Goal: Check status

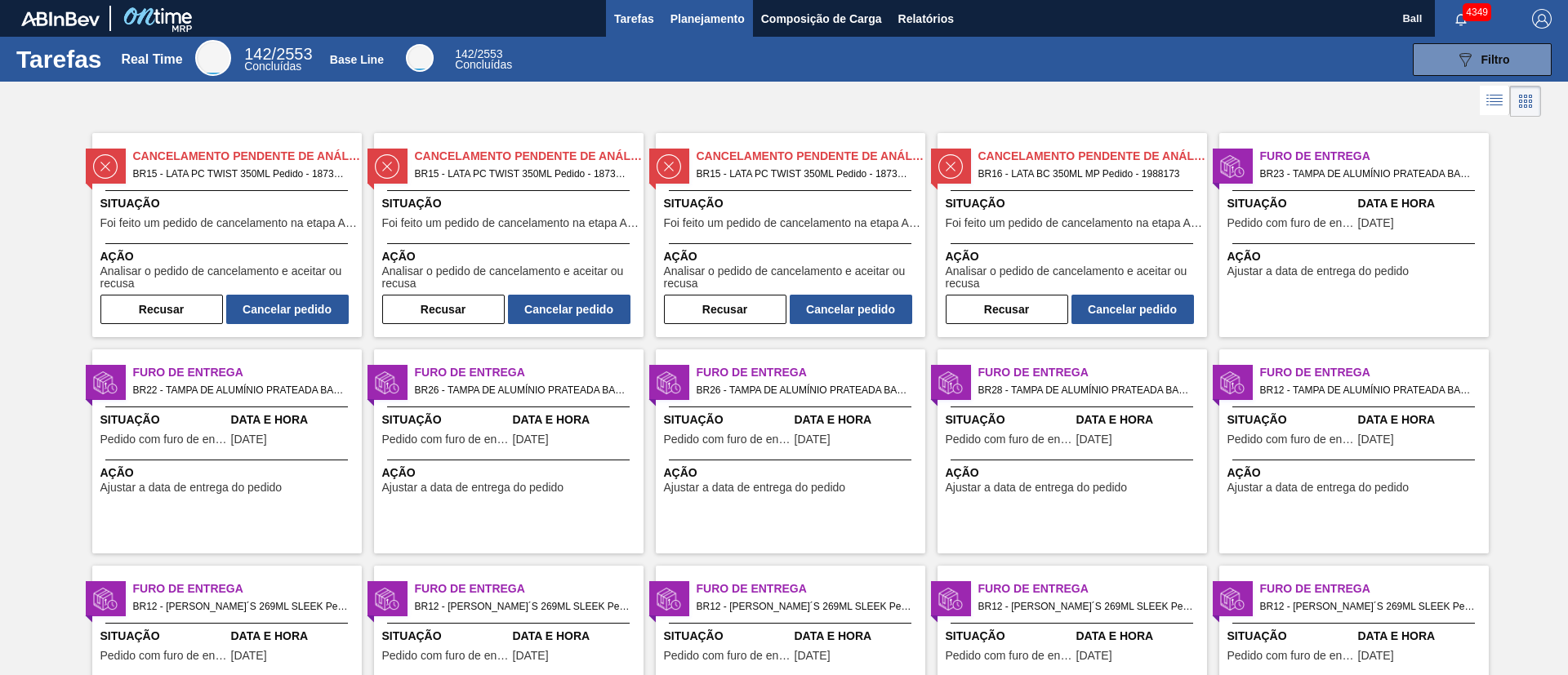
click at [714, 20] on span "Planejamento" at bounding box center [707, 19] width 75 height 20
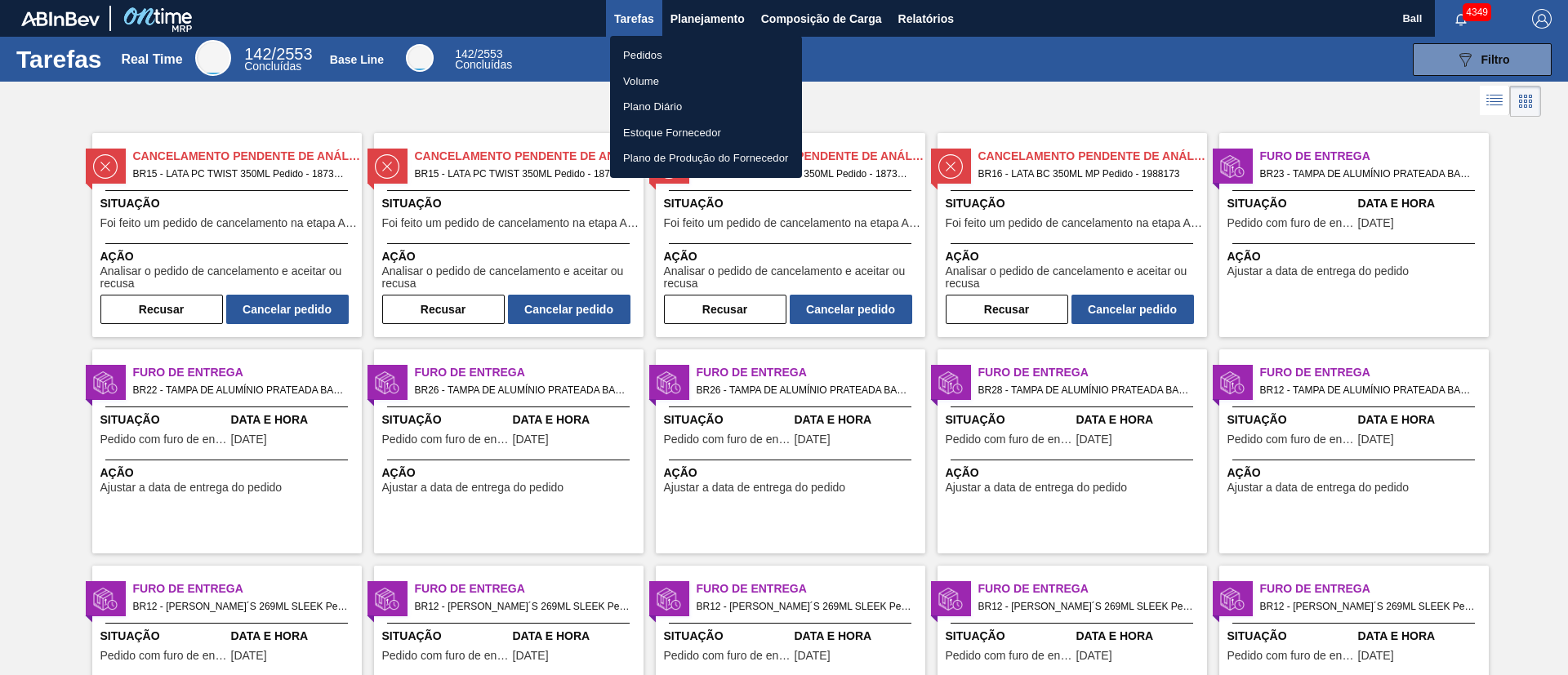
click at [656, 54] on li "Pedidos" at bounding box center [706, 56] width 192 height 26
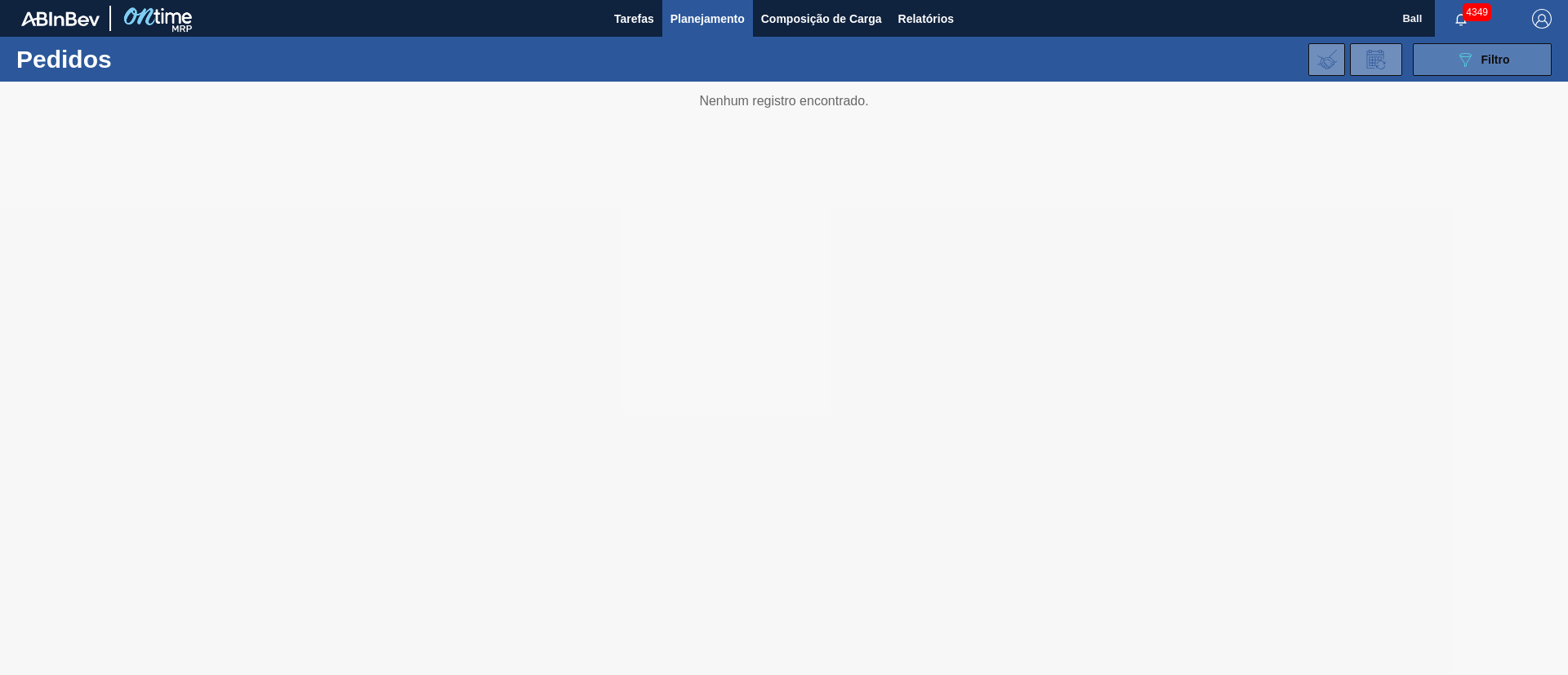
click at [1508, 63] on span "Filtro" at bounding box center [1495, 59] width 28 height 13
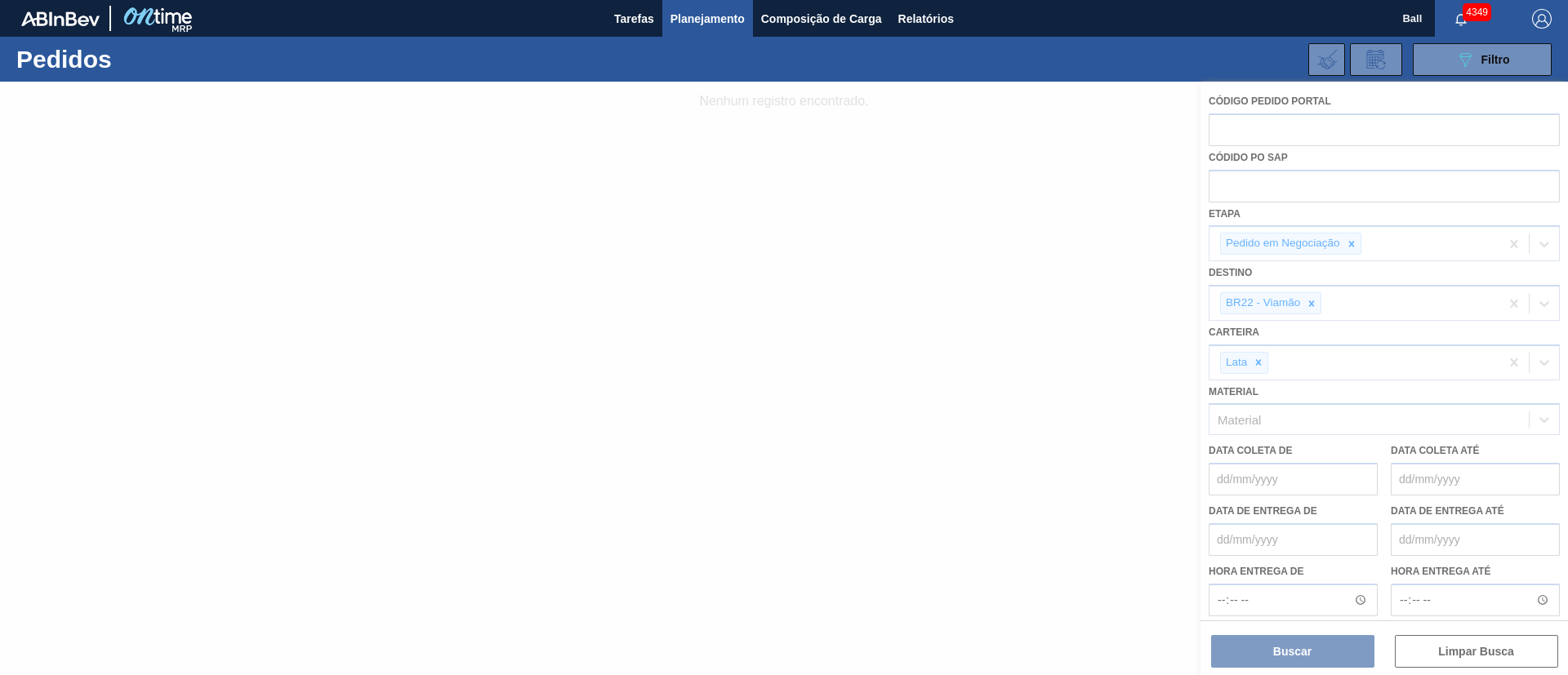
click at [1347, 298] on div at bounding box center [784, 378] width 1568 height 593
click at [973, 224] on div at bounding box center [784, 378] width 1568 height 593
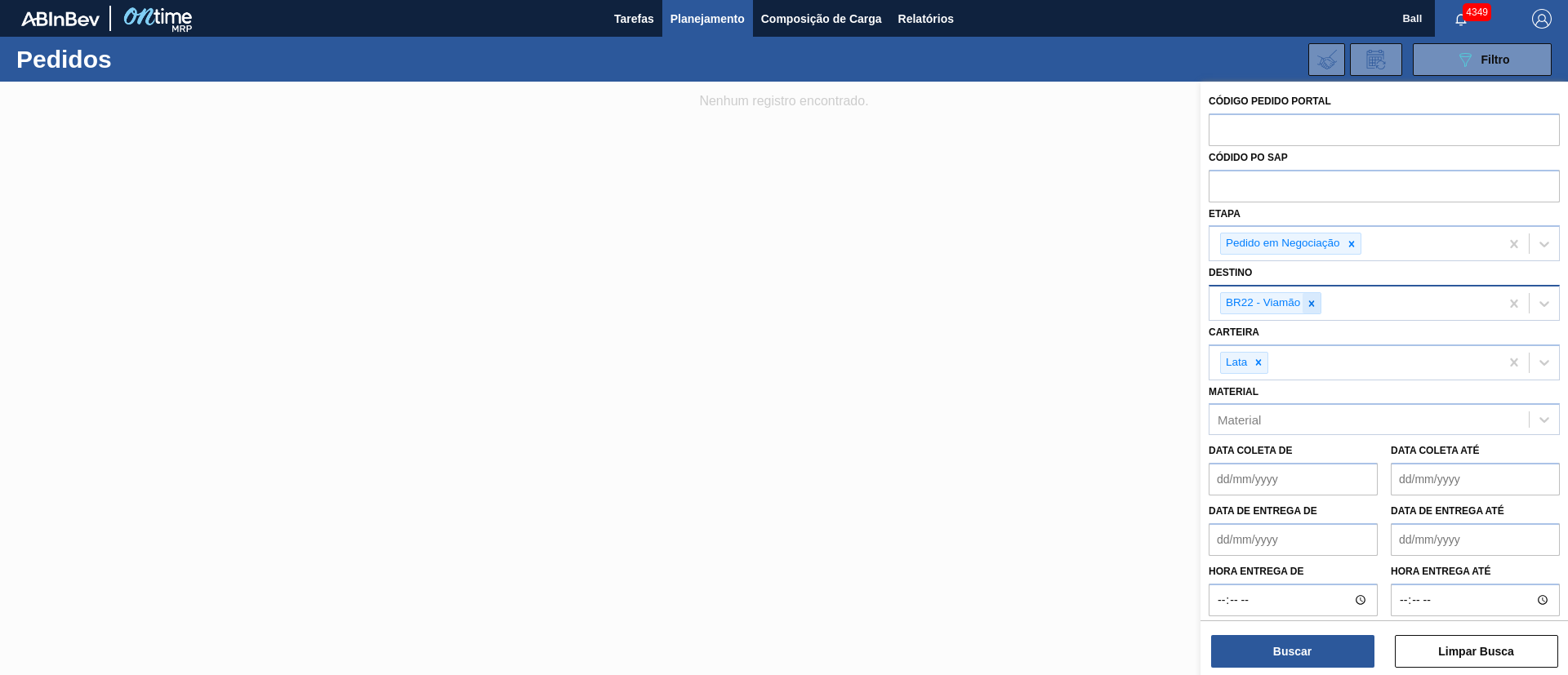
click at [1309, 301] on icon at bounding box center [1311, 304] width 11 height 11
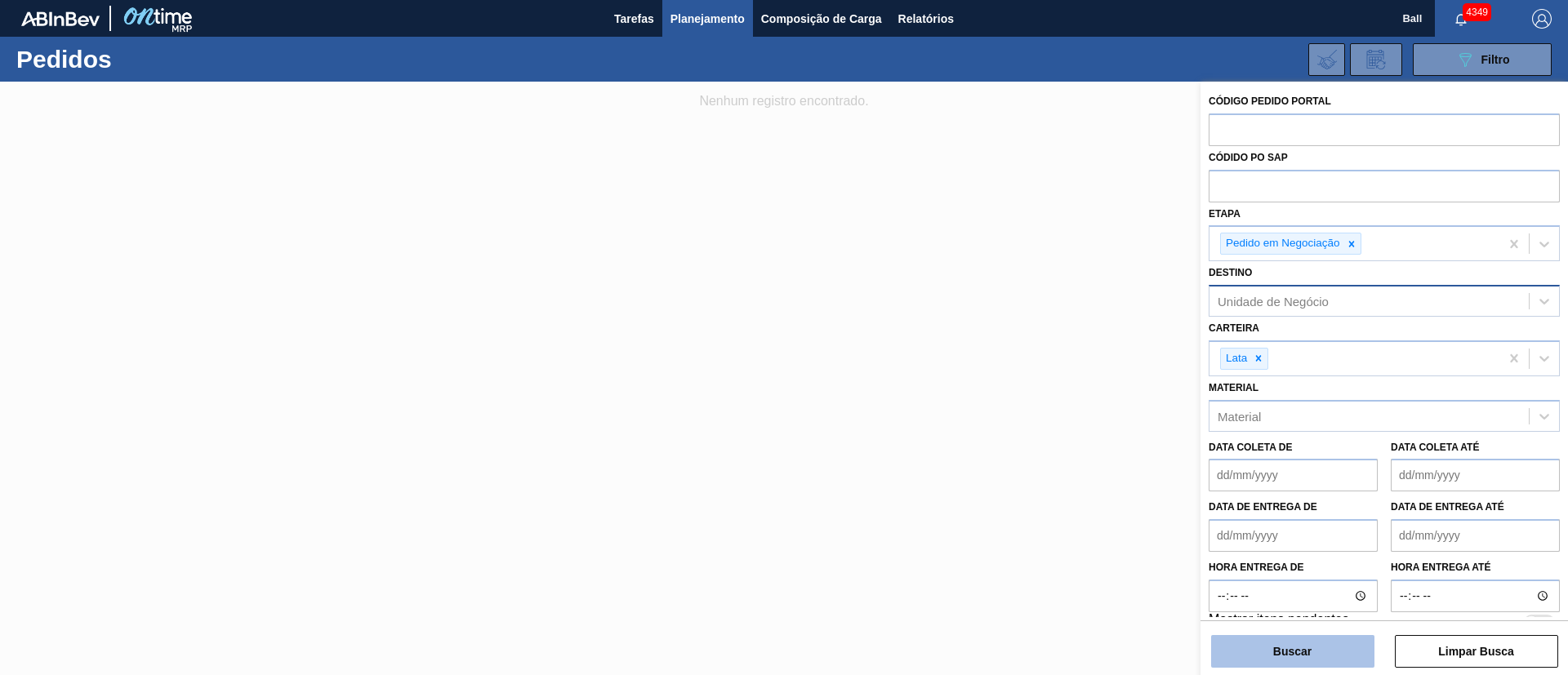
click at [1315, 649] on button "Buscar" at bounding box center [1292, 651] width 163 height 33
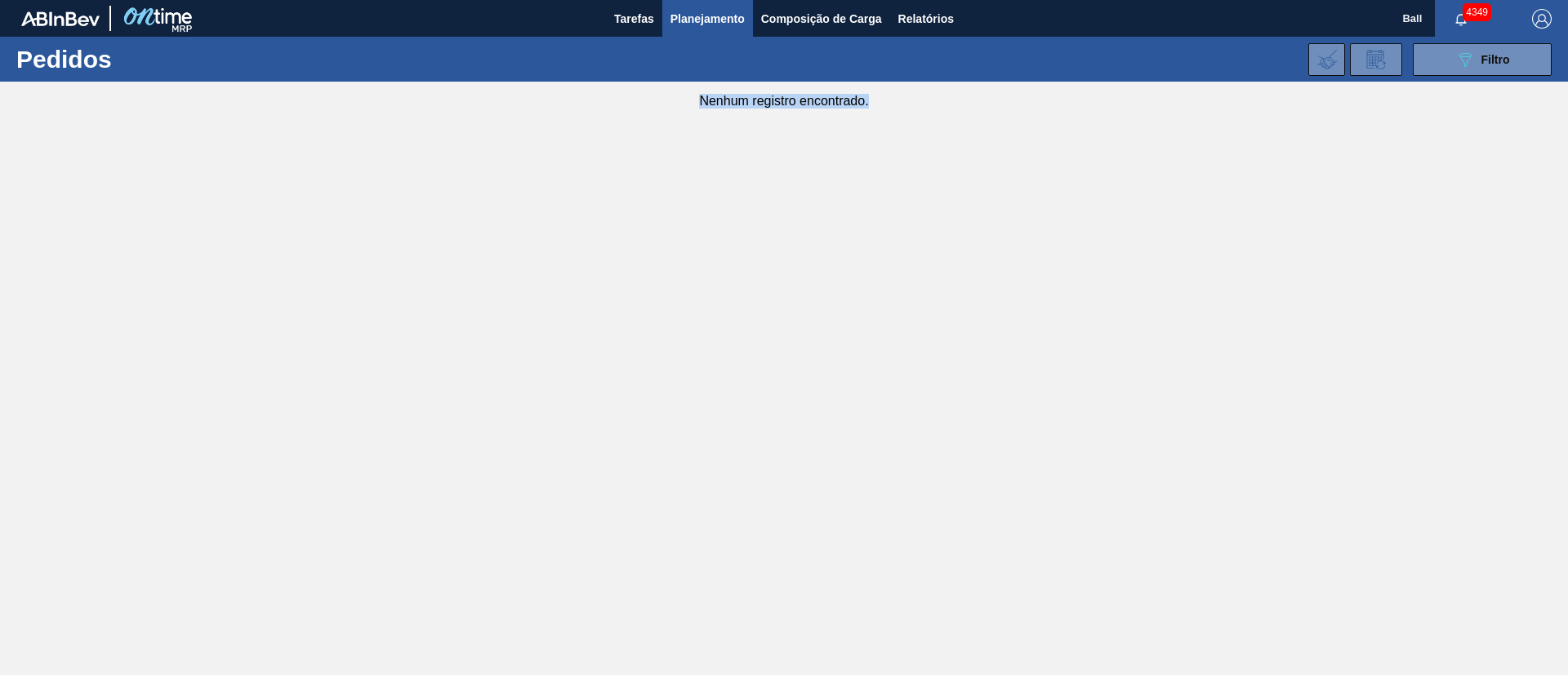
drag, startPoint x: 693, startPoint y: 105, endPoint x: 878, endPoint y: 109, distance: 185.0
click at [878, 109] on main "Tarefas Planejamento Composição de Carga Relatórios Ball 4349 Marcar todas como…" at bounding box center [784, 337] width 1568 height 675
click at [1473, 78] on div "089F7B8B-B2A5-4AFE-B5C0-19BA573D28AC Filtro Código Pedido Portal Códido PO SAP …" at bounding box center [910, 59] width 1299 height 49
click at [1473, 66] on icon "089F7B8B-B2A5-4AFE-B5C0-19BA573D28AC" at bounding box center [1464, 59] width 20 height 20
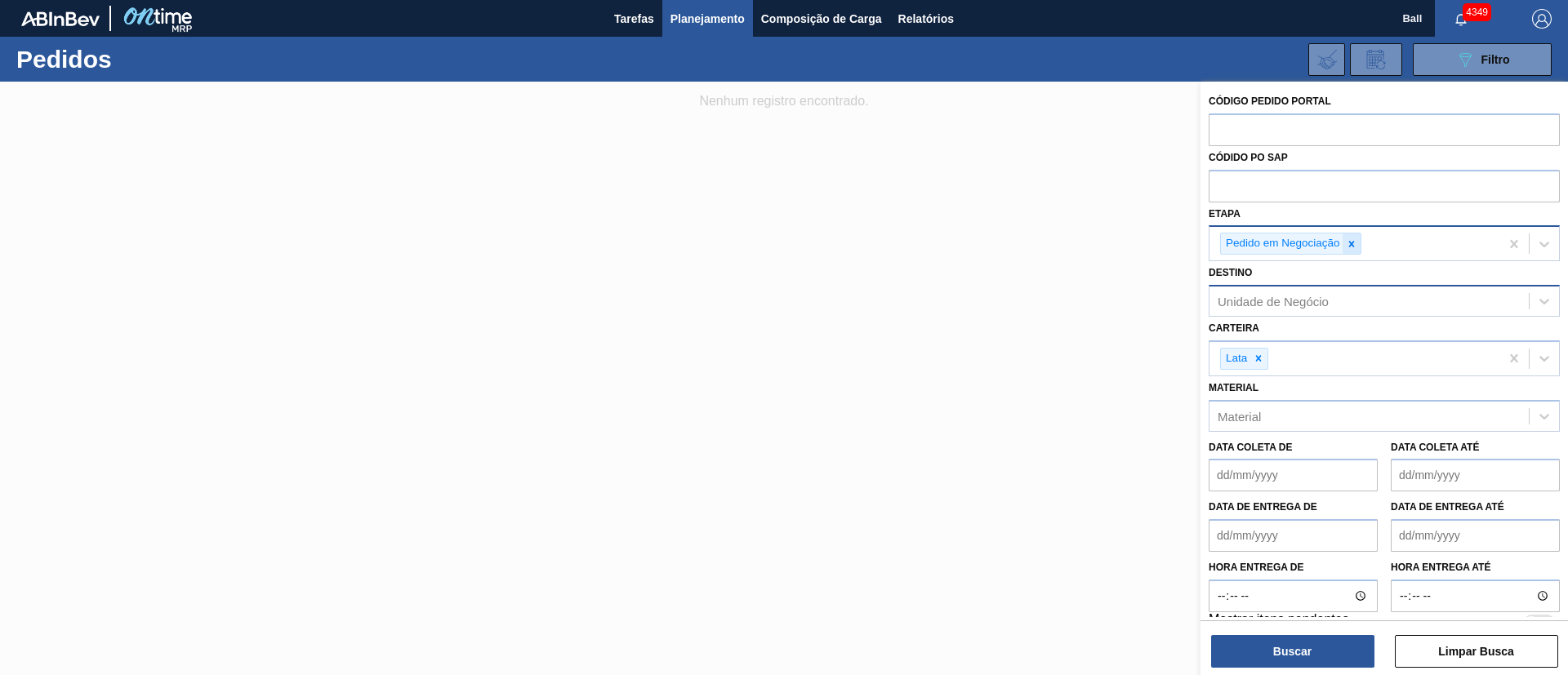
click at [1354, 244] on icon at bounding box center [1352, 244] width 11 height 11
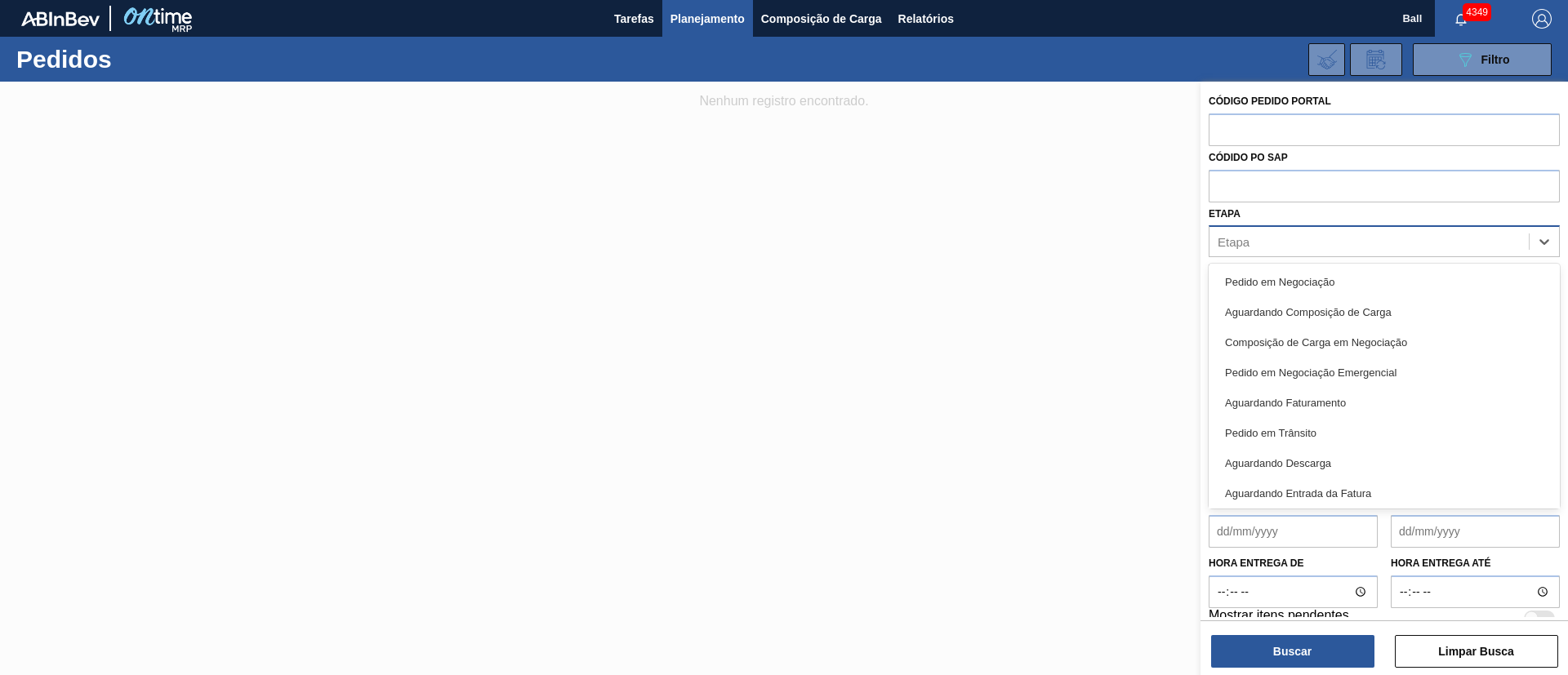
click at [1329, 239] on div "Etapa" at bounding box center [1369, 242] width 319 height 24
click at [1269, 235] on div "Etapa" at bounding box center [1369, 242] width 319 height 24
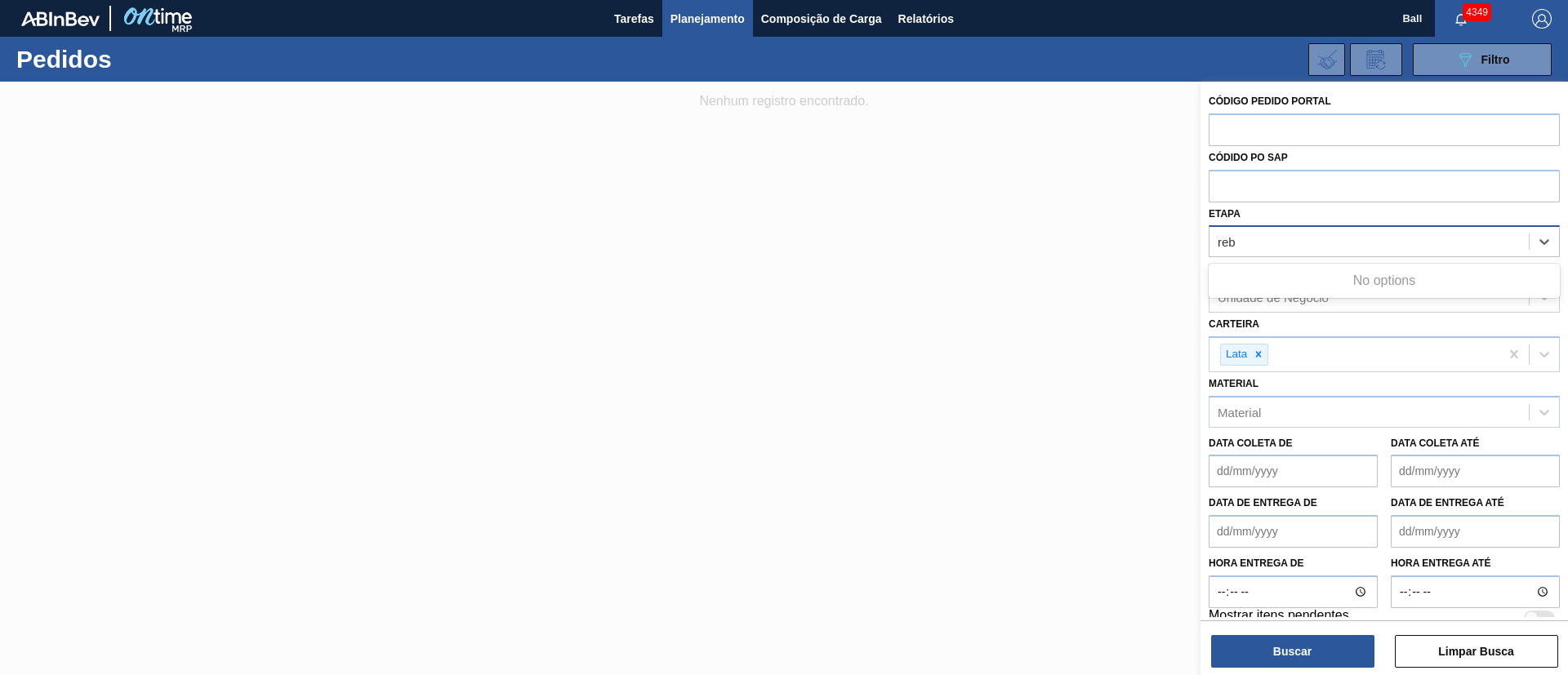
type input "re"
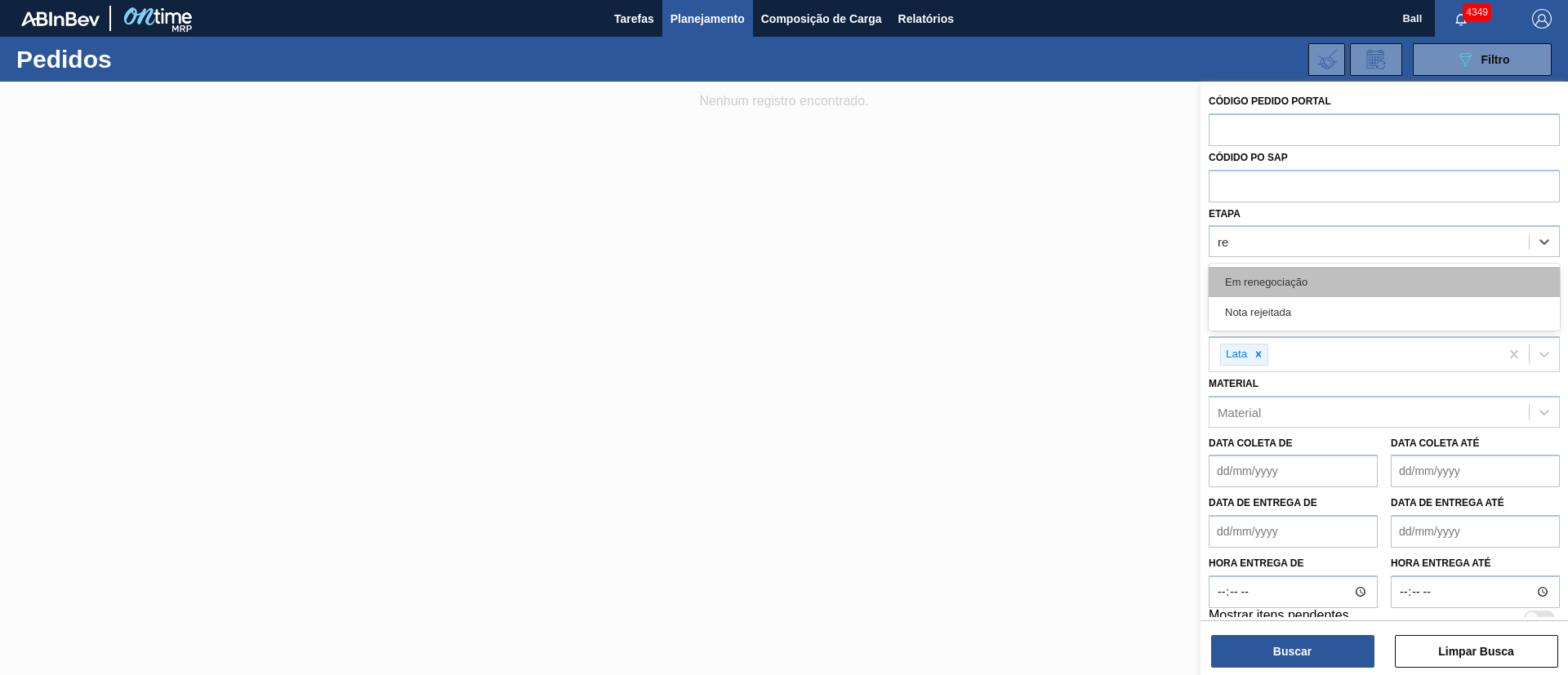
click at [1276, 292] on div "Em renegociação" at bounding box center [1384, 282] width 351 height 30
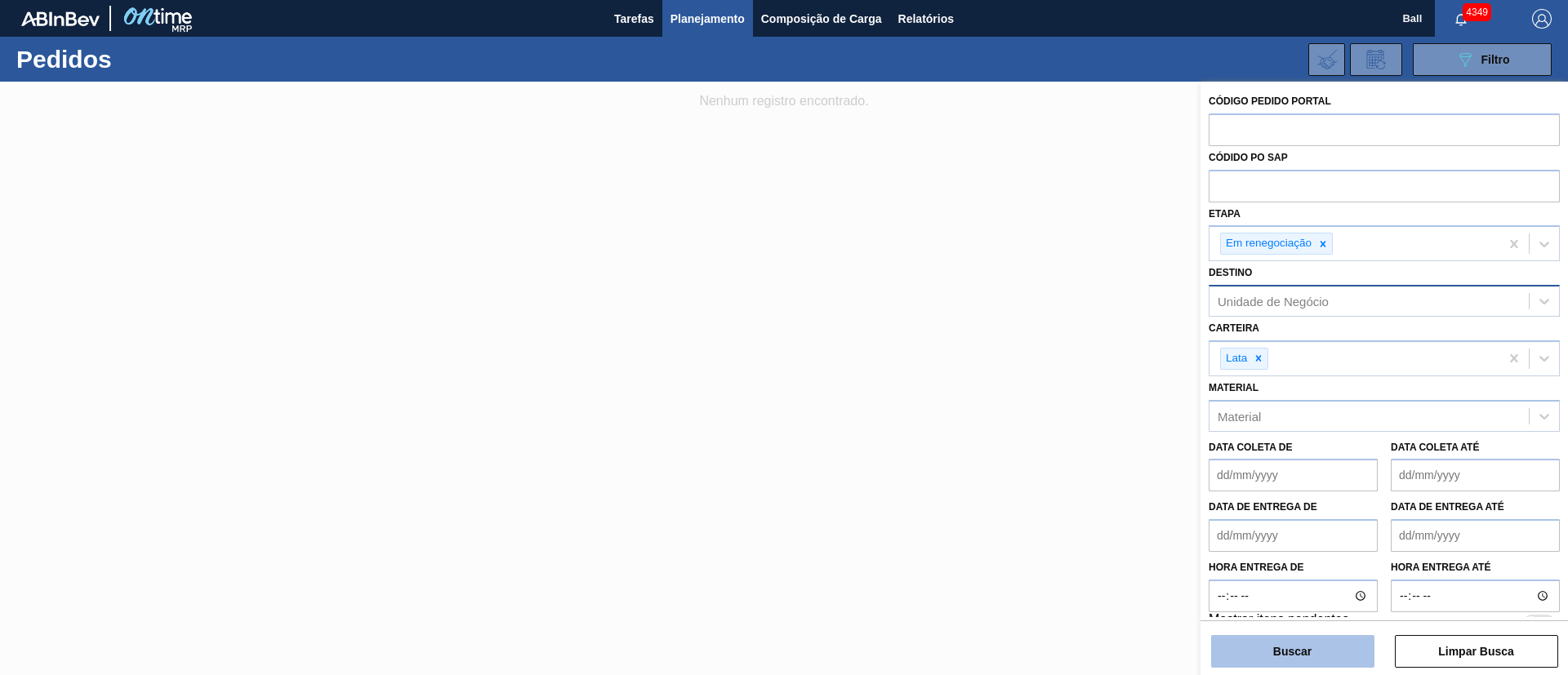
click at [1322, 637] on button "Buscar" at bounding box center [1292, 651] width 163 height 33
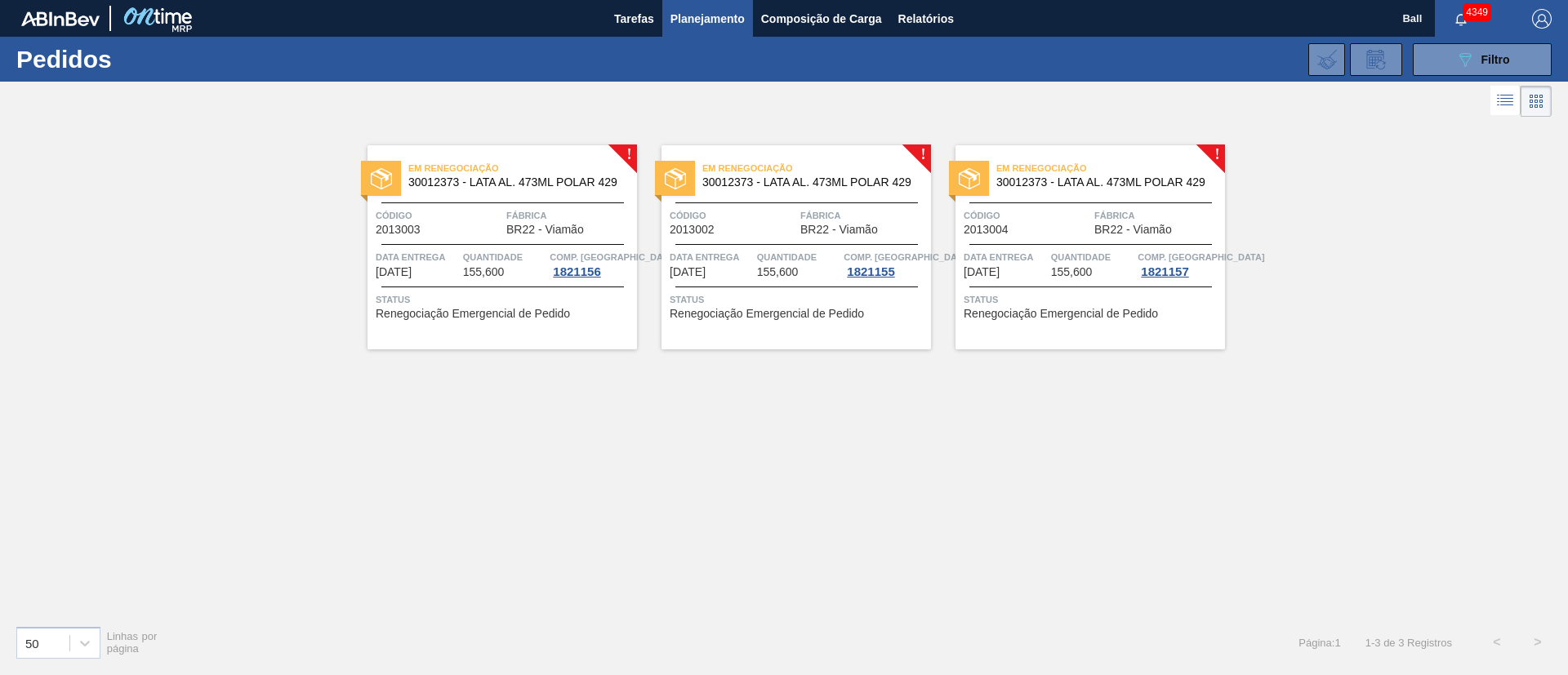
click at [784, 541] on div "! Em renegociação 30012373 - LATA AL. 473ML POLAR 429 Código 2013003 Fábrica BR…" at bounding box center [784, 366] width 1568 height 491
click at [530, 201] on div "Em renegociação 30012373 - LATA AL. 473ML POLAR 429 Código 2013003 Fábrica BR22…" at bounding box center [502, 247] width 269 height 204
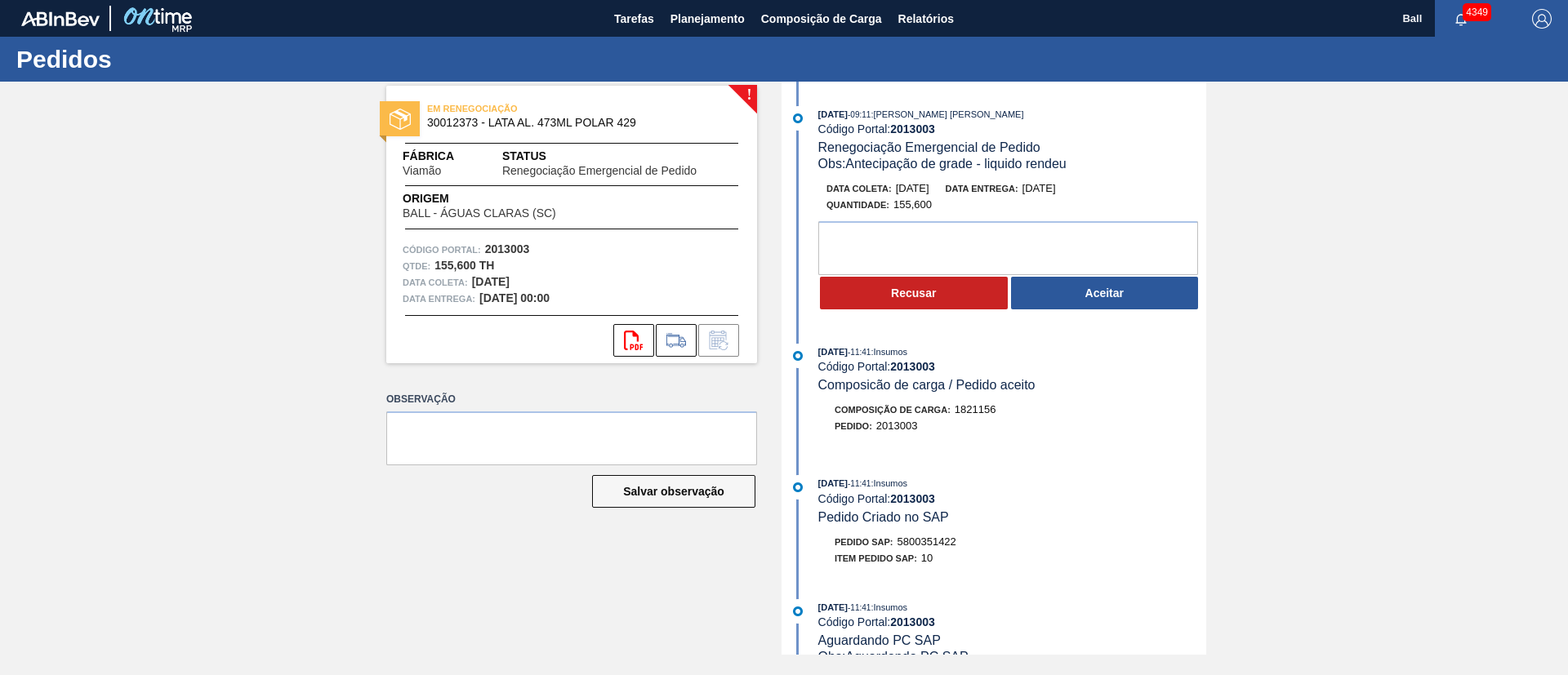
drag, startPoint x: 949, startPoint y: 200, endPoint x: 867, endPoint y: 97, distance: 131.7
click at [867, 97] on div "[DATE] 09:11 : [PERSON_NAME] [PERSON_NAME] Código Portal: 2013003 Renegociação …" at bounding box center [996, 367] width 420 height 573
click at [1125, 106] on div "[DATE] 09:11 : [PERSON_NAME] [PERSON_NAME]" at bounding box center [1012, 113] width 388 height 16
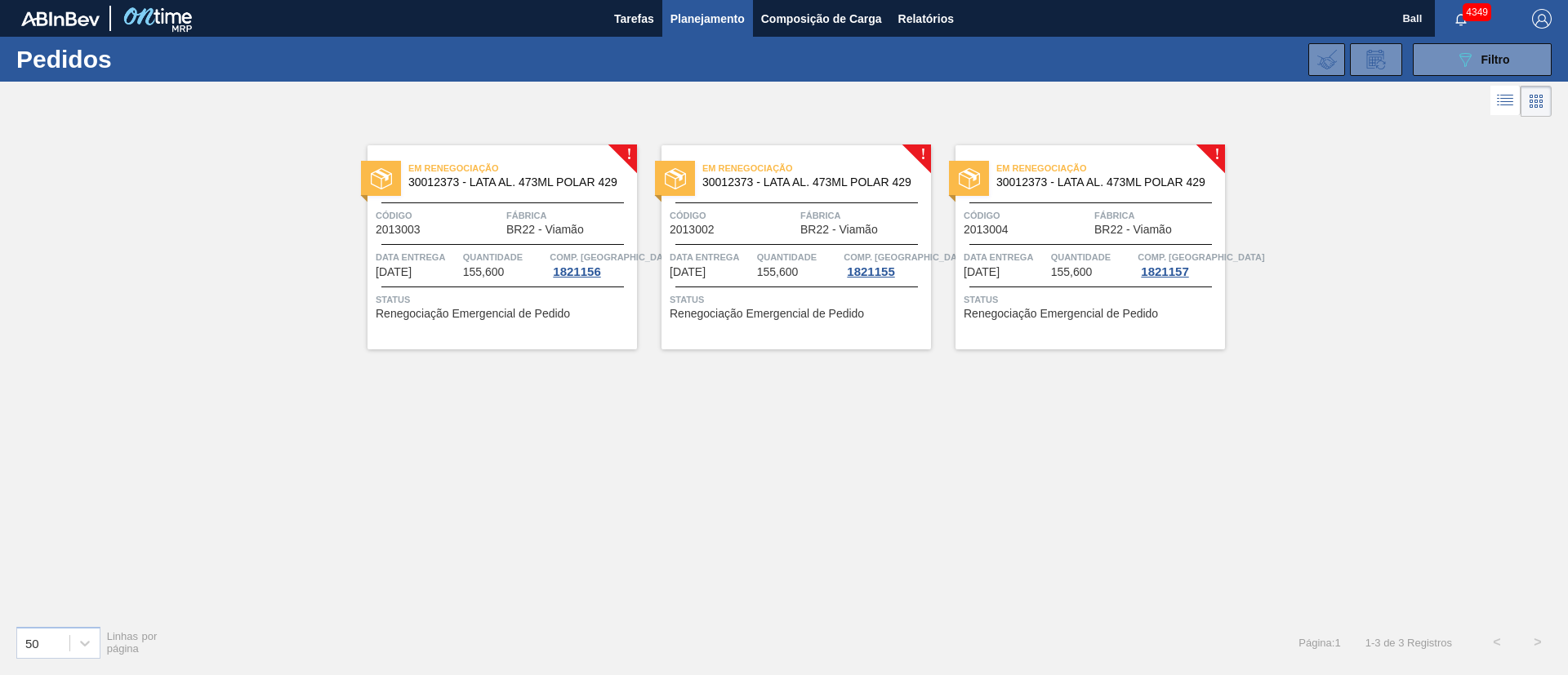
click at [1508, 40] on div "089F7B8B-B2A5-4AFE-B5C0-19BA573D28AC Filtro Código Pedido Portal Códido PO SAP …" at bounding box center [910, 59] width 1299 height 49
click at [1507, 50] on div "089F7B8B-B2A5-4AFE-B5C0-19BA573D28AC Filtro" at bounding box center [1482, 59] width 55 height 20
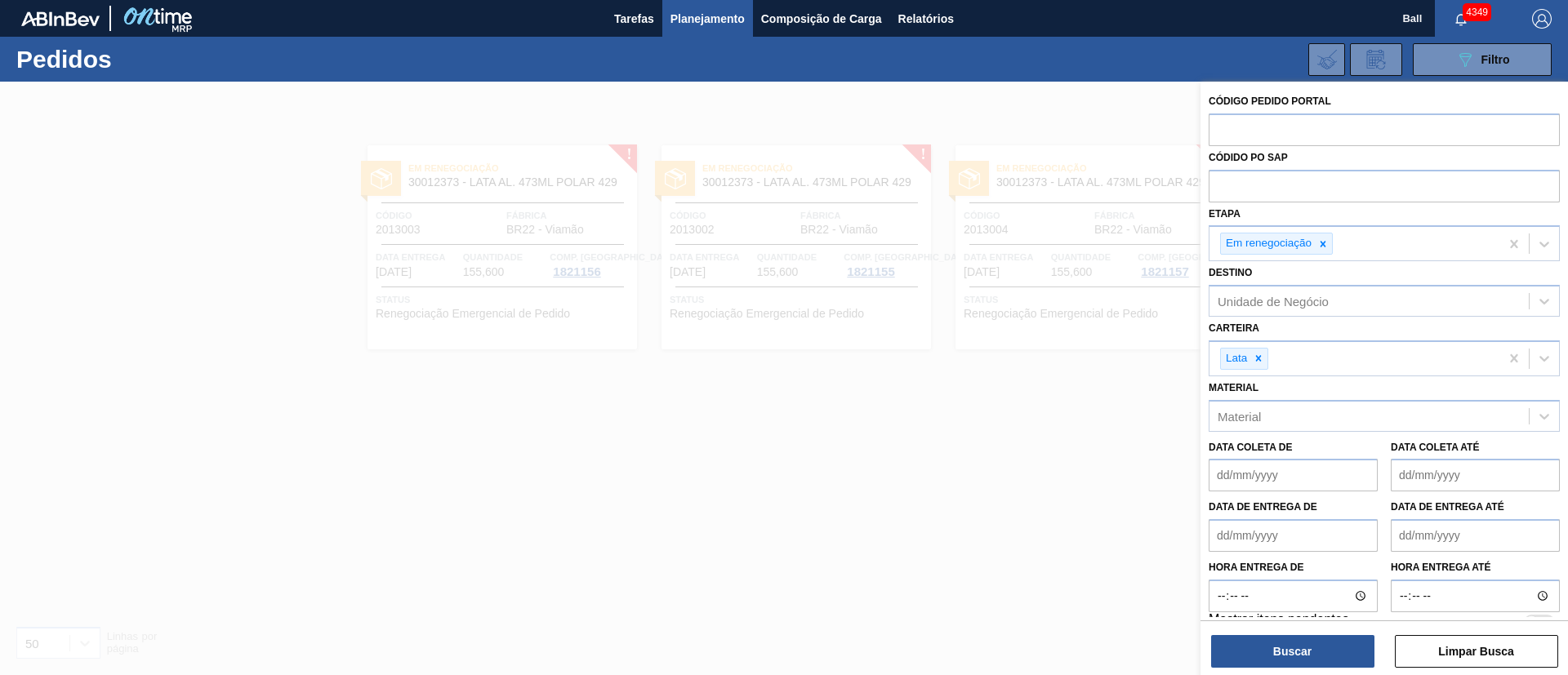
click at [948, 453] on div at bounding box center [784, 418] width 1568 height 675
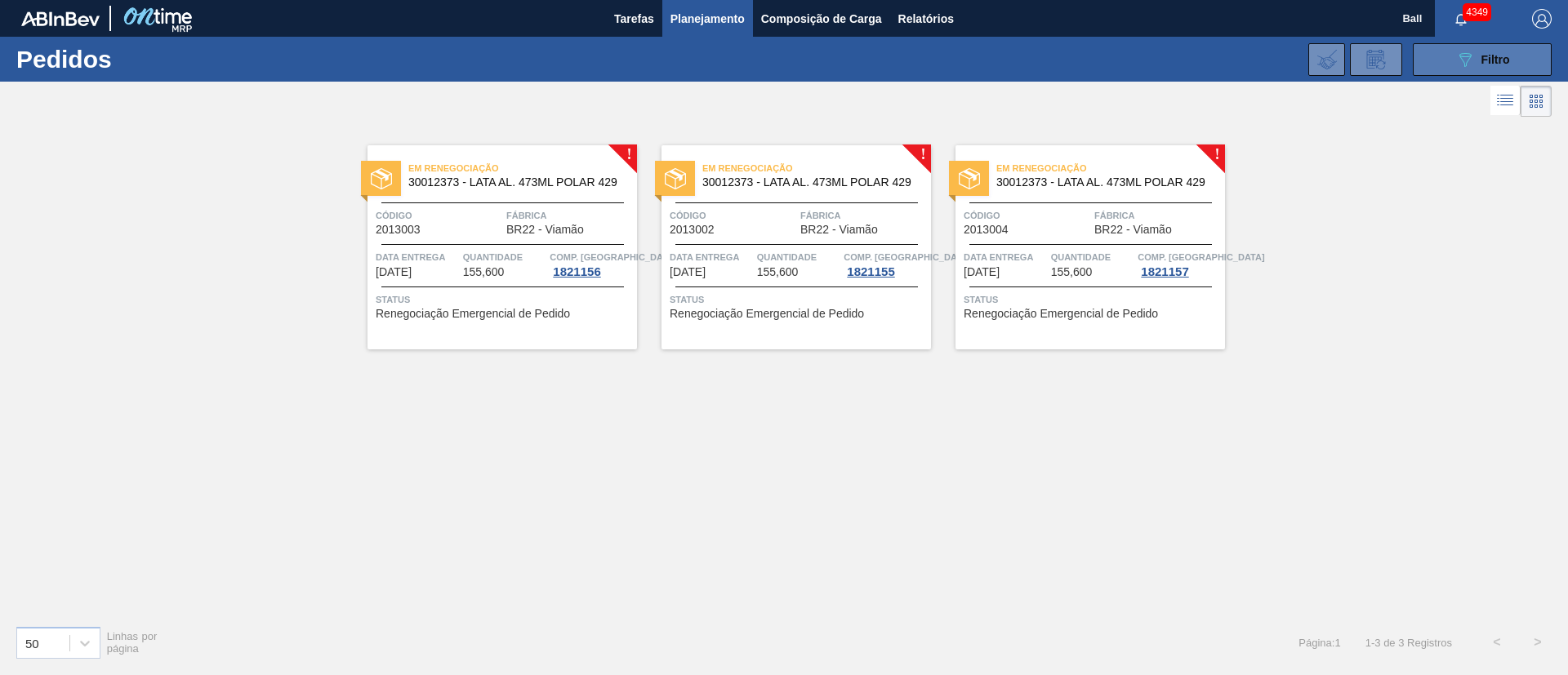
click at [1491, 56] on span "Filtro" at bounding box center [1495, 59] width 28 height 13
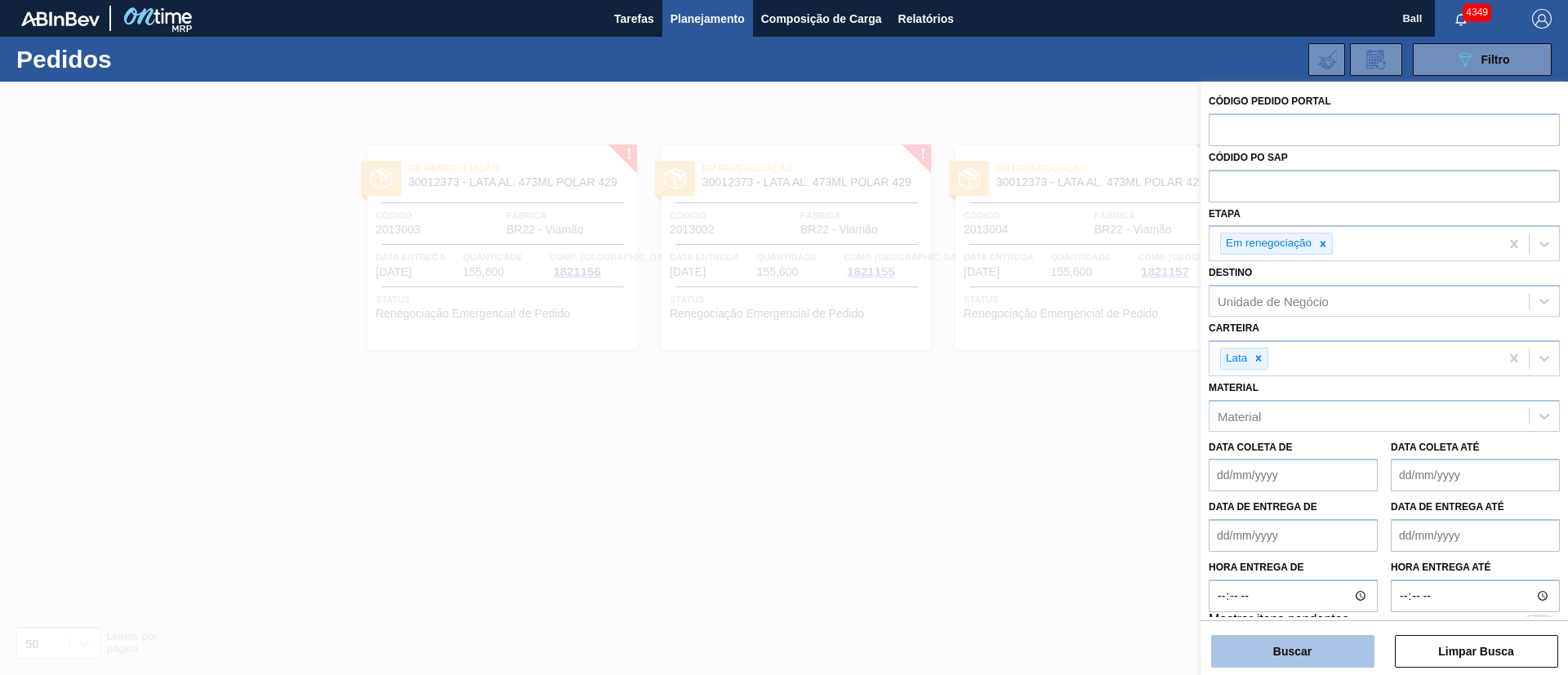
click at [1333, 660] on button "Buscar" at bounding box center [1292, 651] width 163 height 33
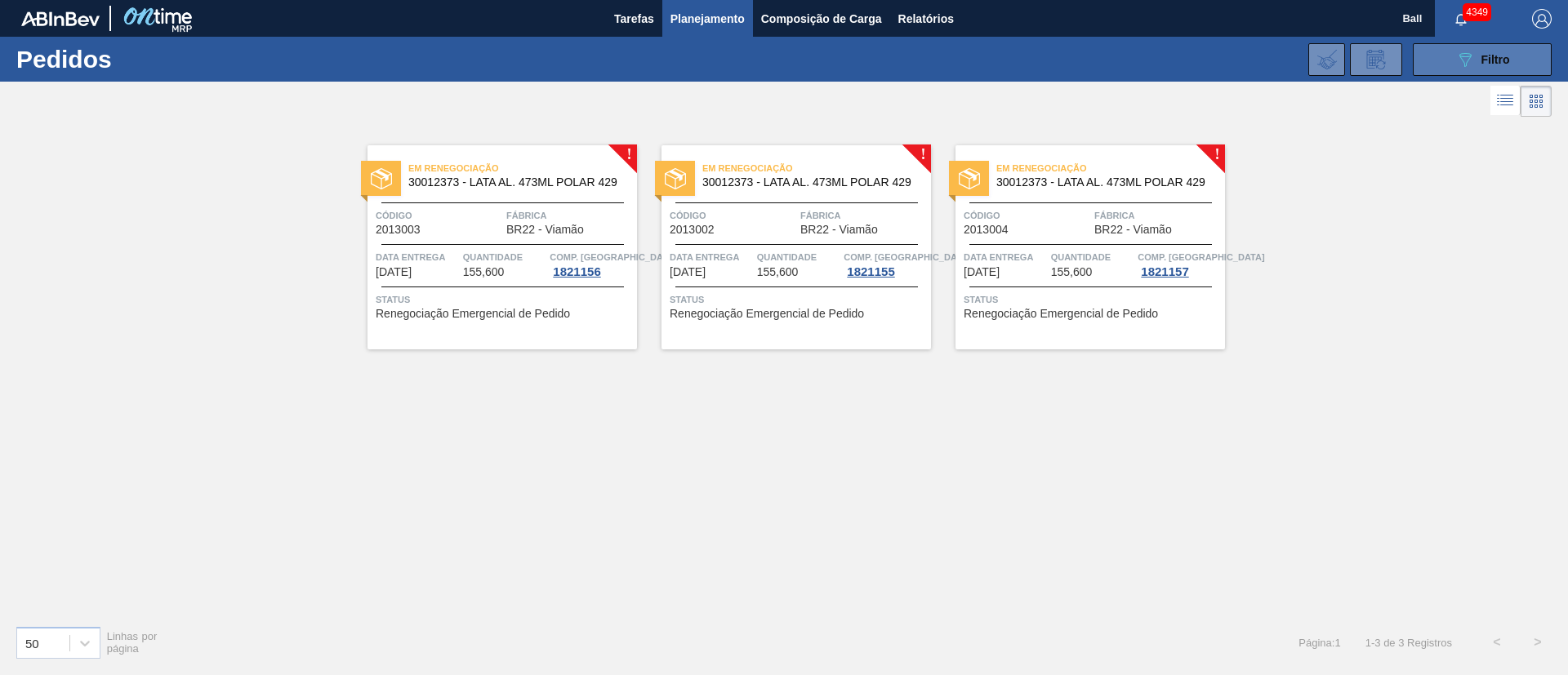
click at [1487, 66] on div "089F7B8B-B2A5-4AFE-B5C0-19BA573D28AC Filtro" at bounding box center [1482, 59] width 55 height 20
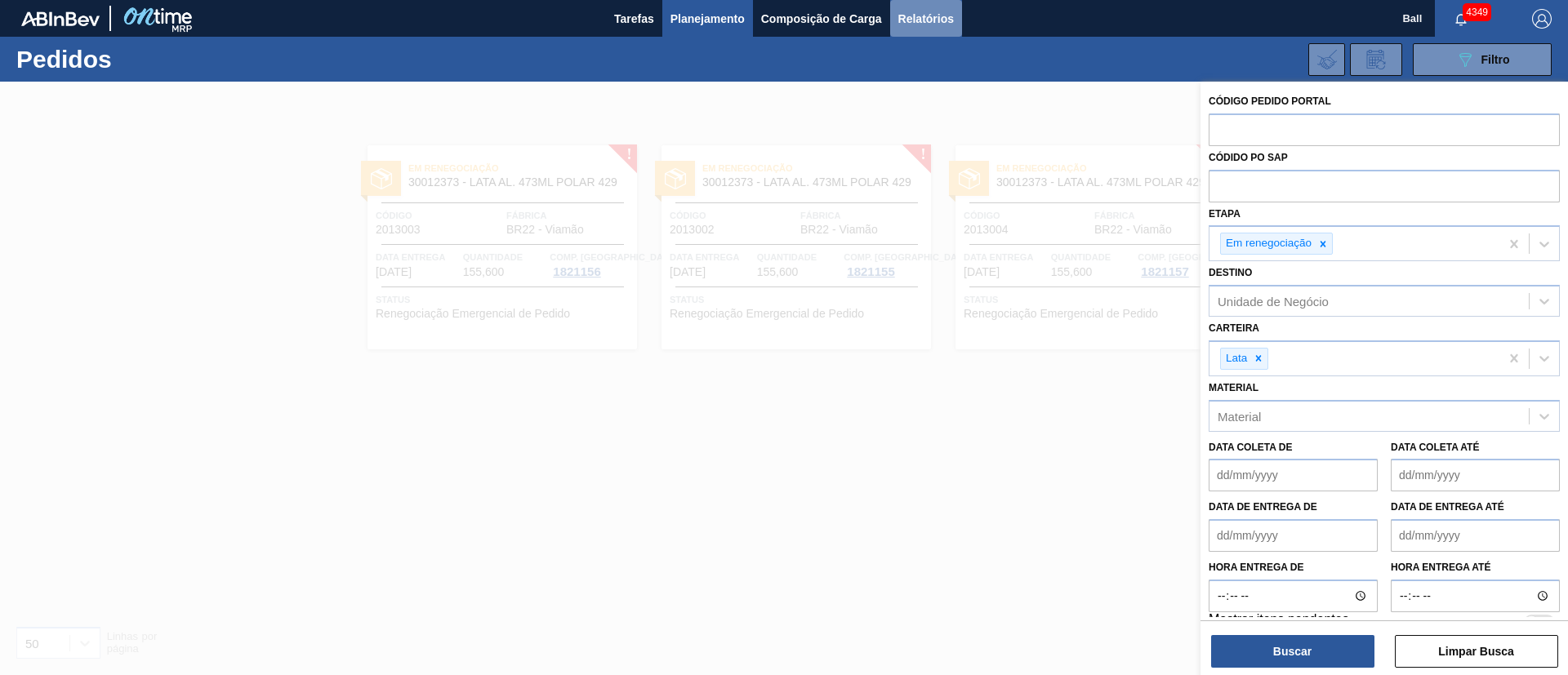
click at [938, 19] on span "Relatórios" at bounding box center [926, 19] width 56 height 20
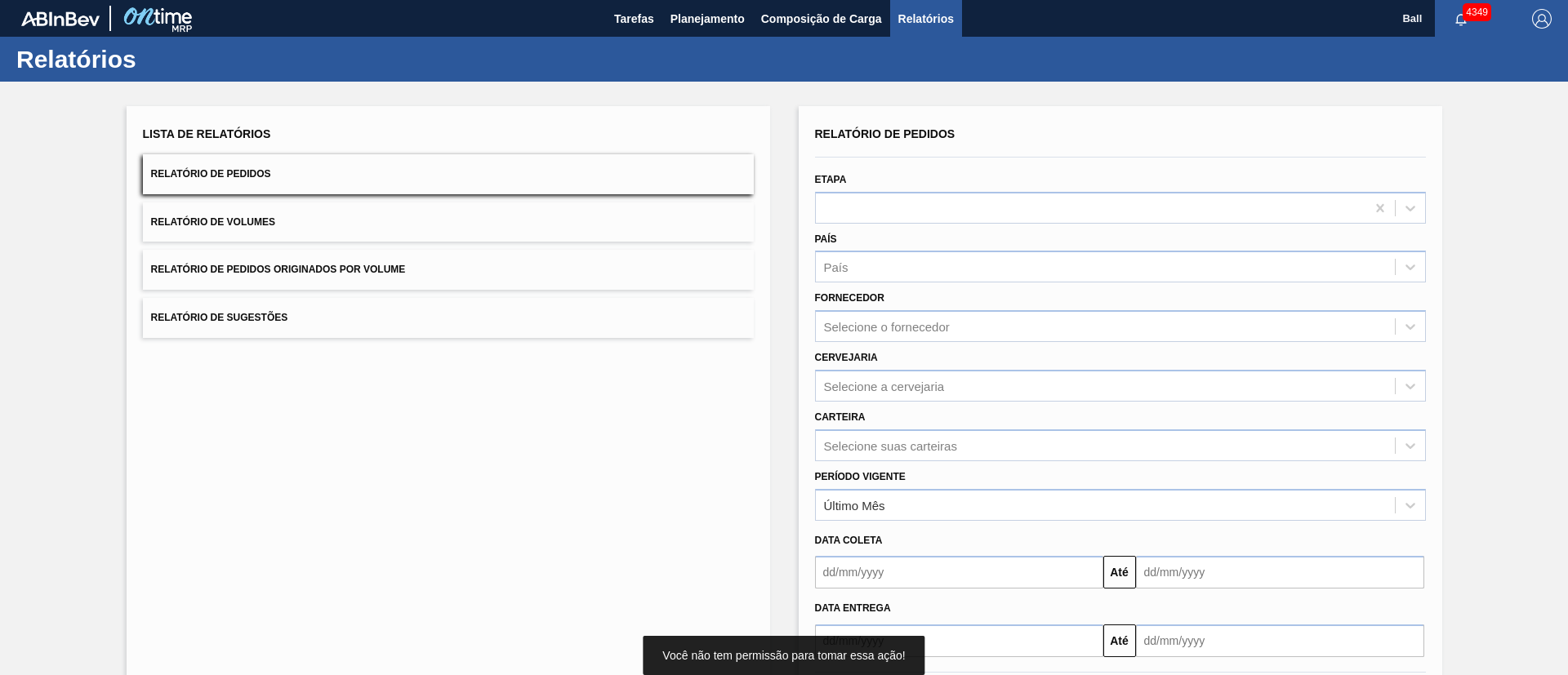
click at [907, 190] on div "Etapa" at bounding box center [1120, 195] width 611 height 56
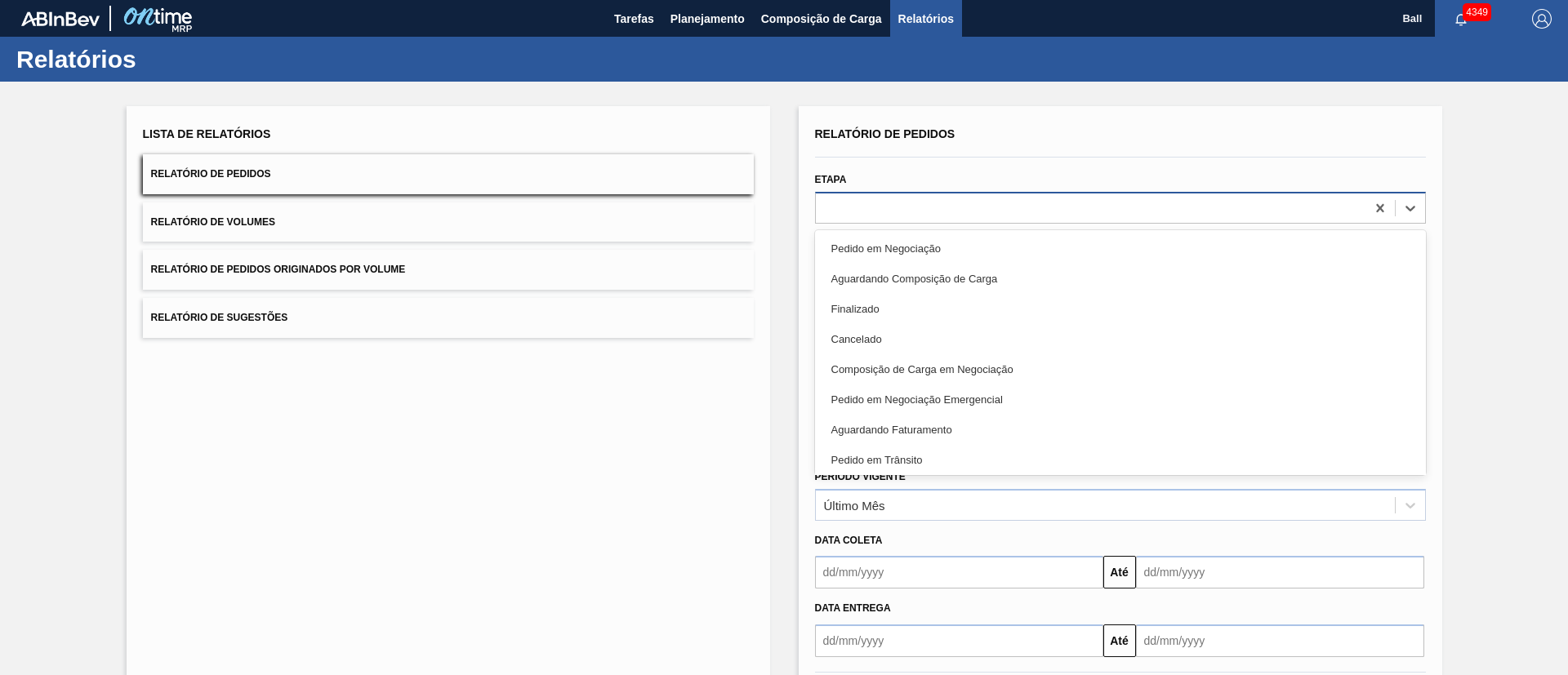
click at [904, 213] on div at bounding box center [1091, 207] width 550 height 24
type input "em"
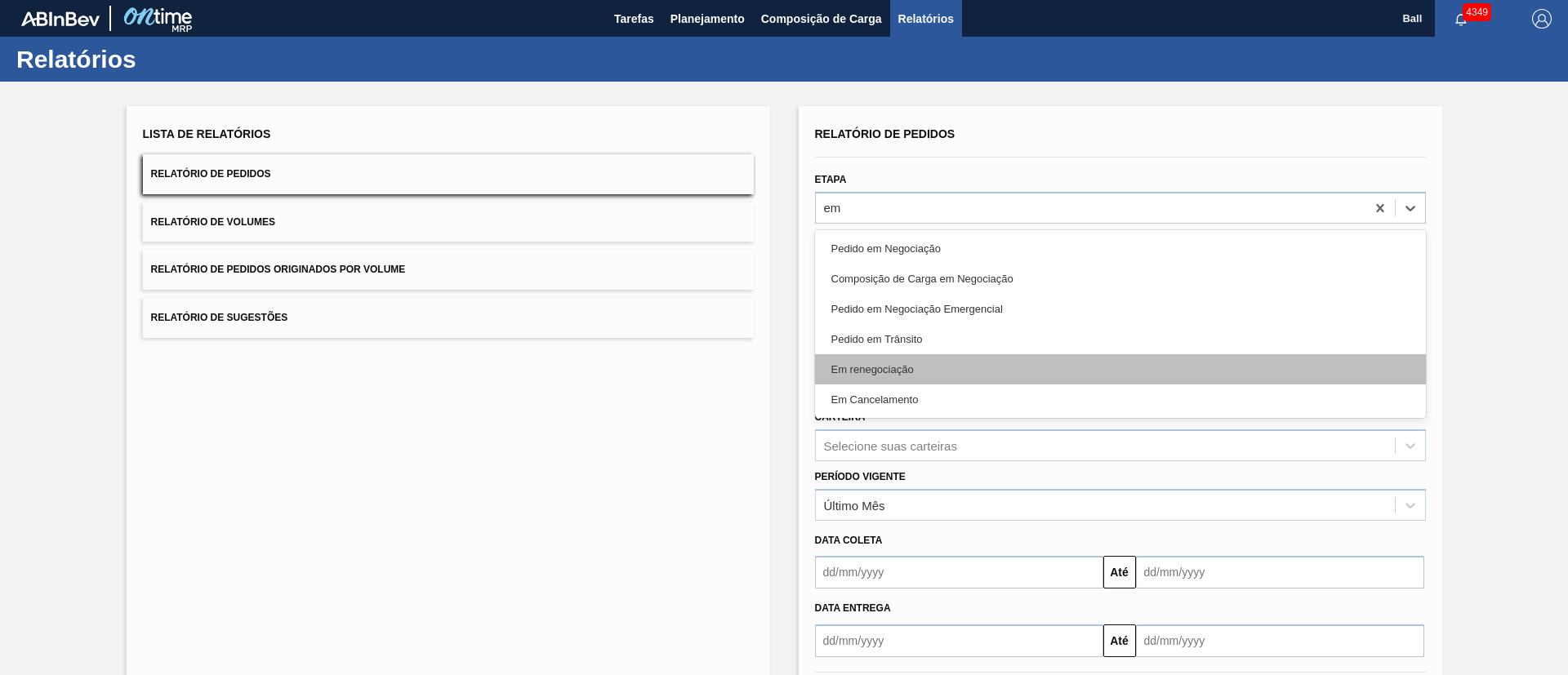
click at [915, 374] on div "Em renegociação" at bounding box center [1120, 369] width 611 height 30
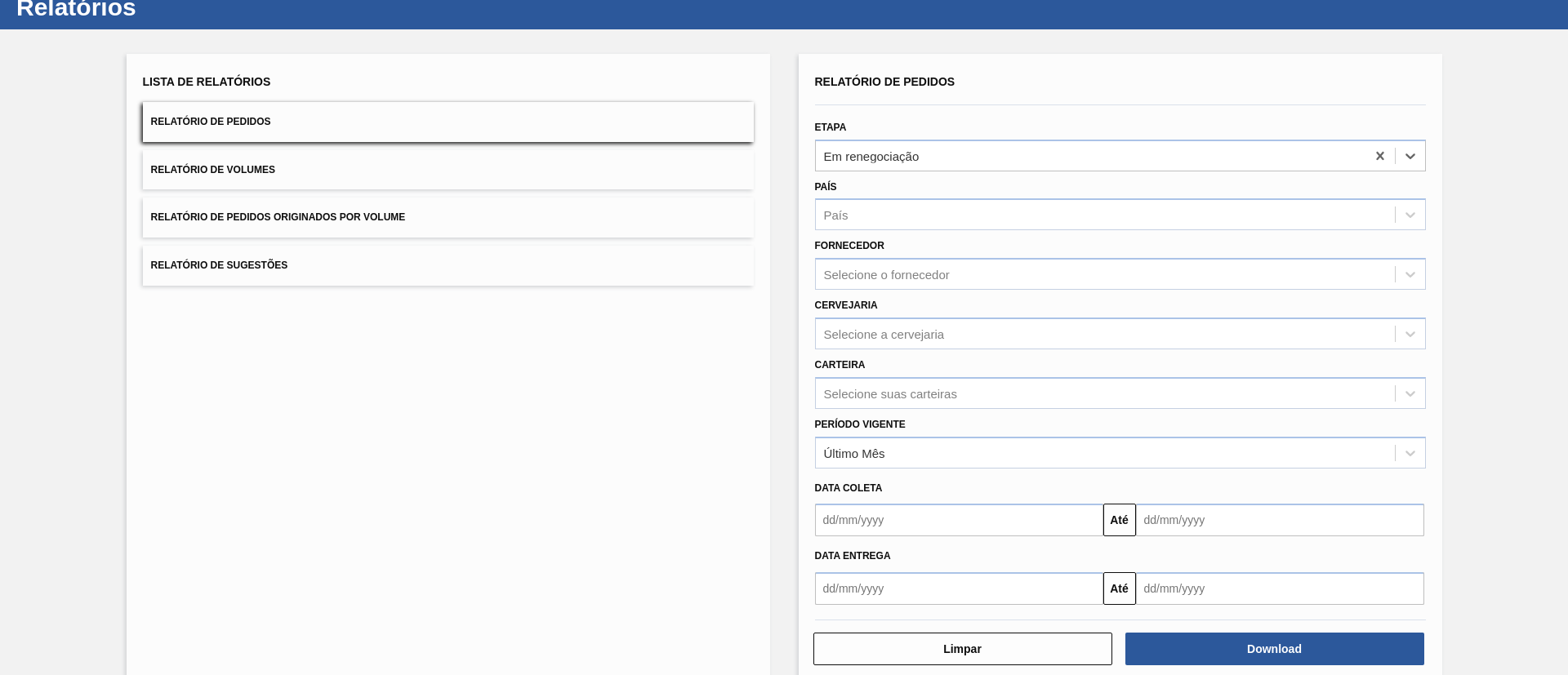
scroll to position [81, 0]
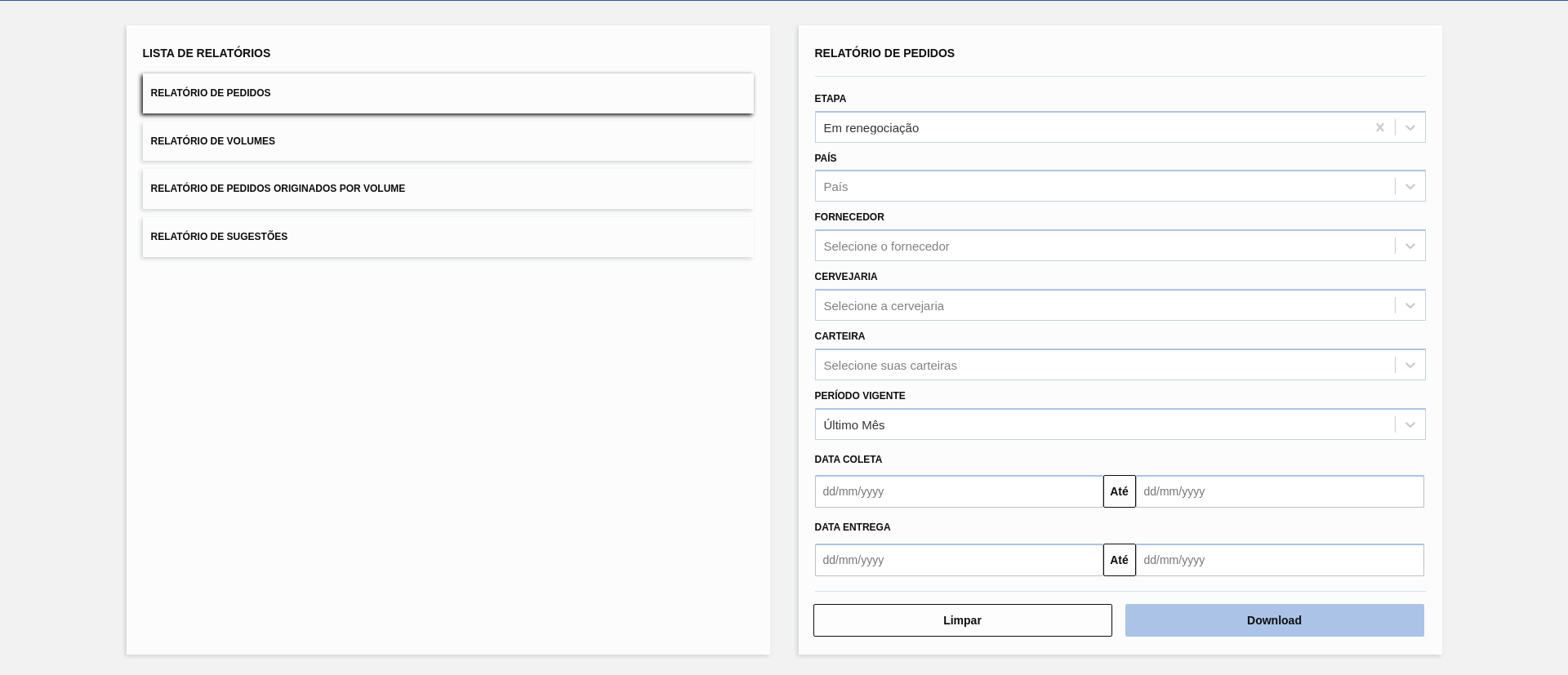
click at [1344, 617] on button "Download" at bounding box center [1274, 620] width 298 height 33
click at [1359, 627] on button "Download" at bounding box center [1274, 620] width 298 height 33
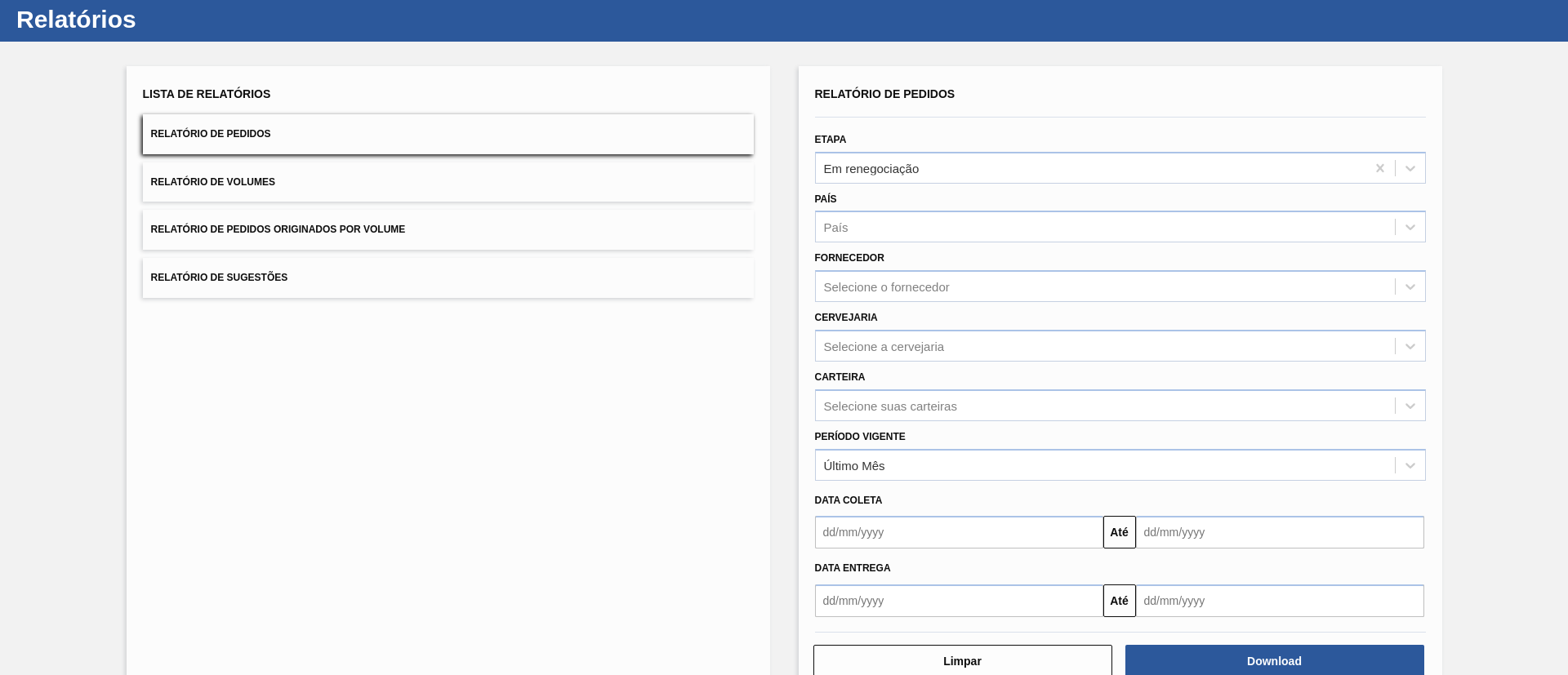
scroll to position [0, 0]
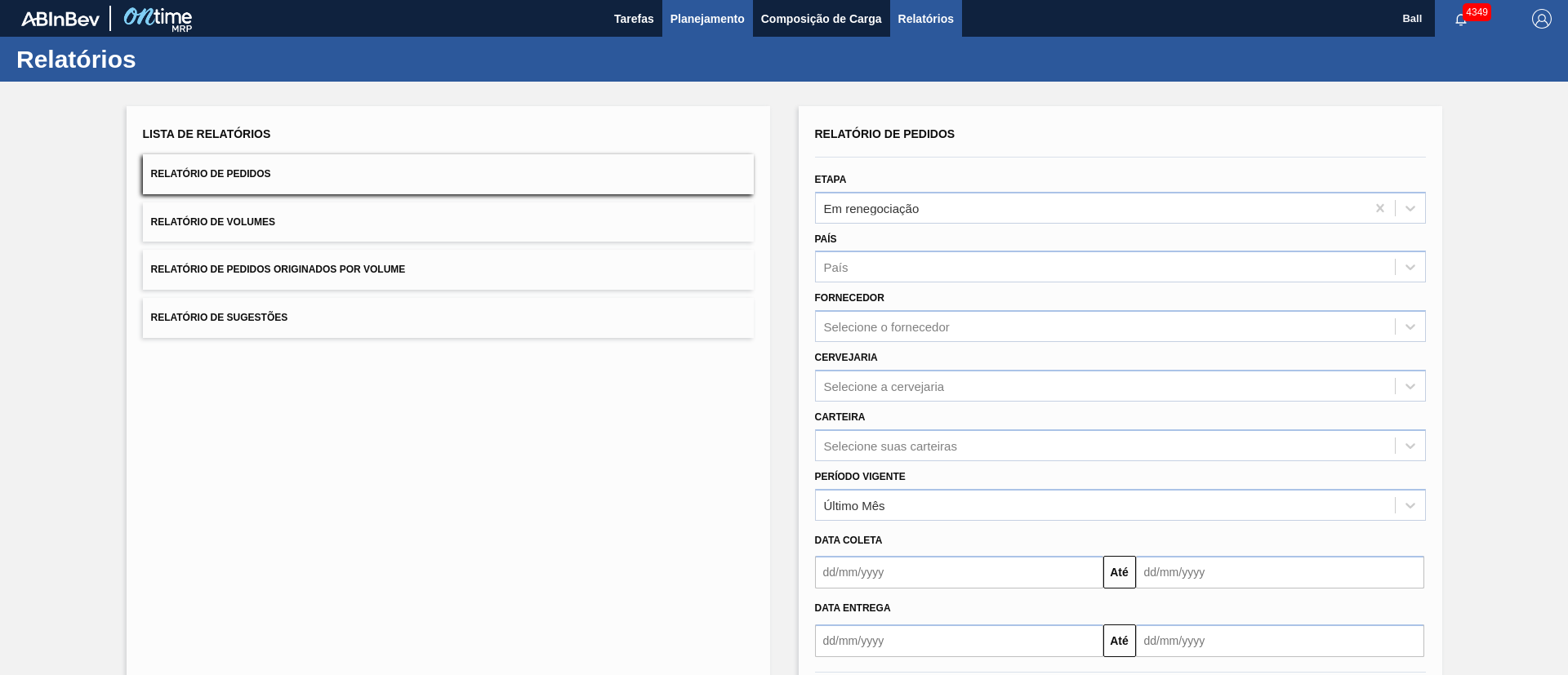
click at [725, 21] on span "Planejamento" at bounding box center [707, 19] width 75 height 20
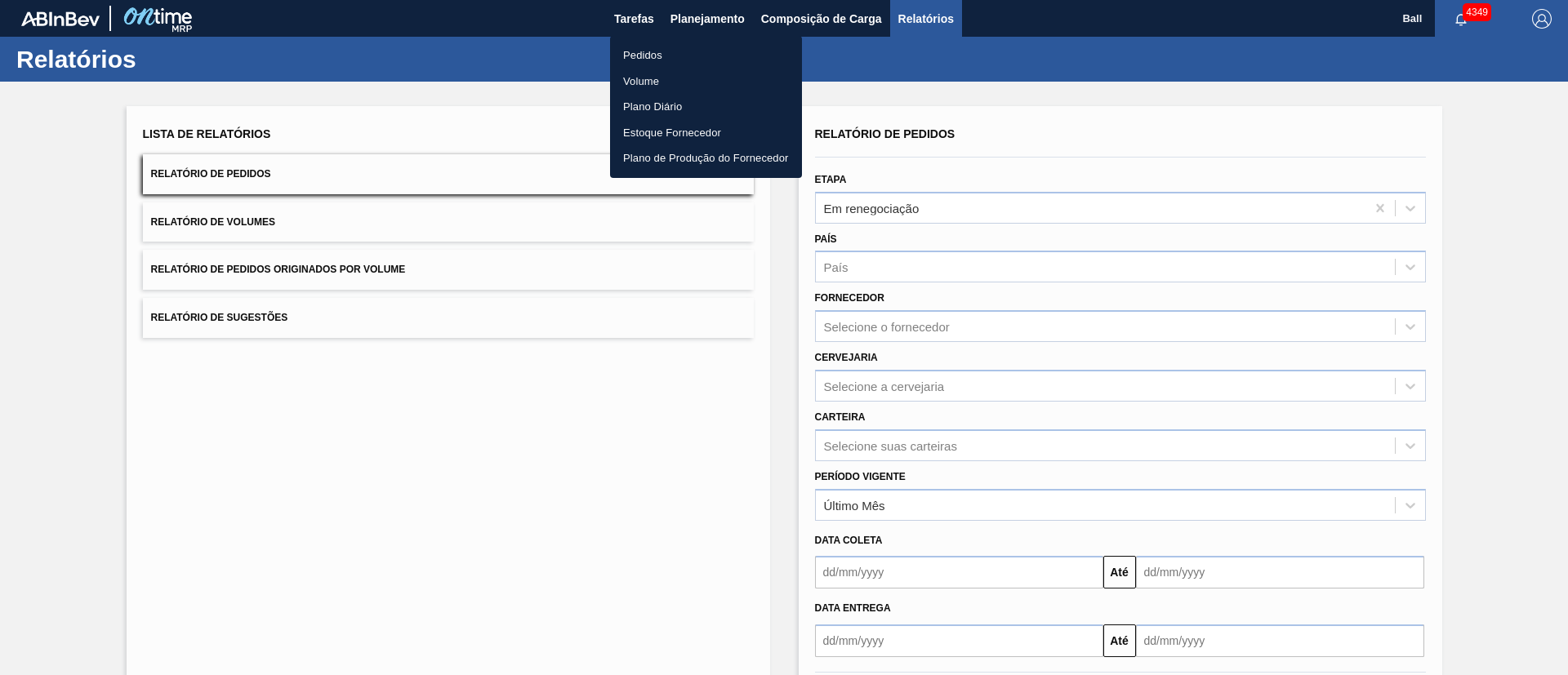
click at [654, 55] on li "Pedidos" at bounding box center [706, 56] width 192 height 26
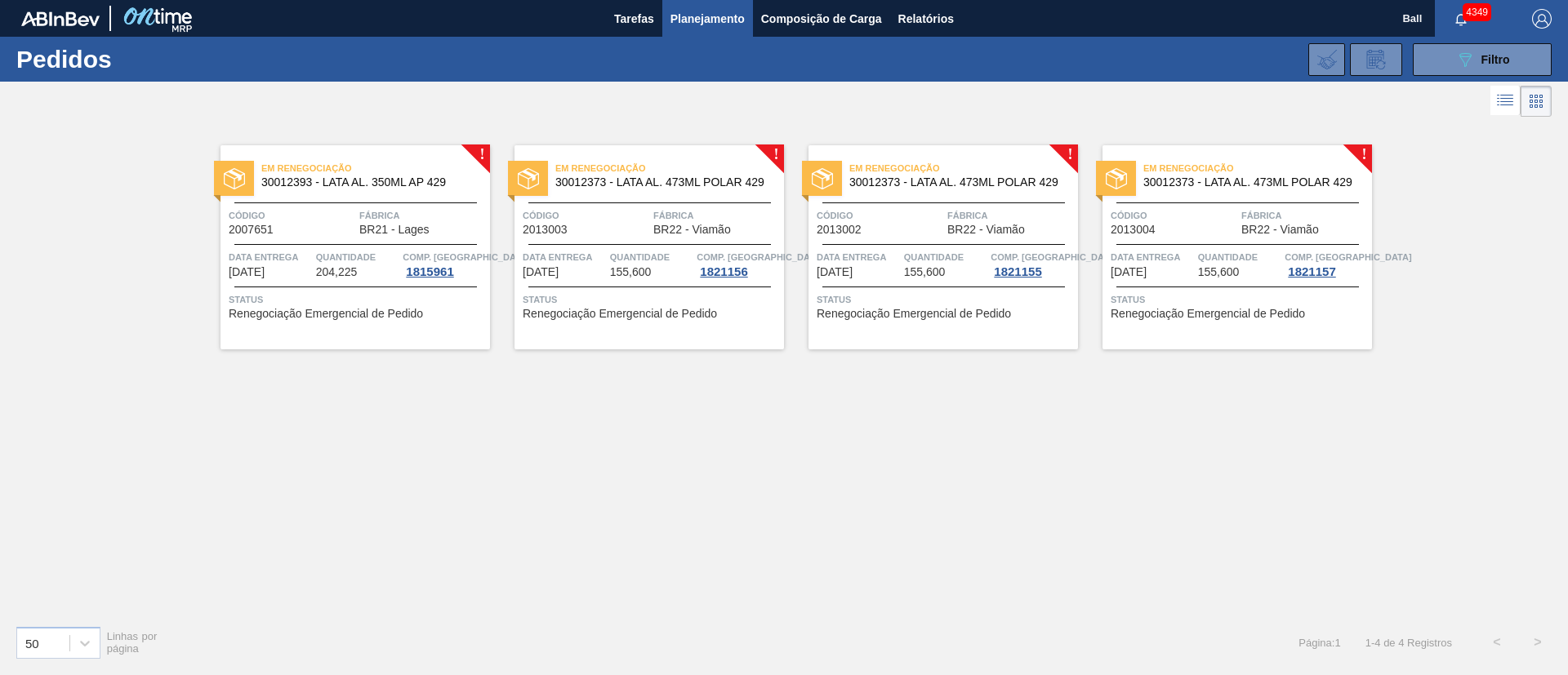
click at [399, 247] on div "Em renegociação 30012393 - LATA AL. 350ML AP 429 Código 2007651 Fábrica BR21 - …" at bounding box center [354, 247] width 269 height 204
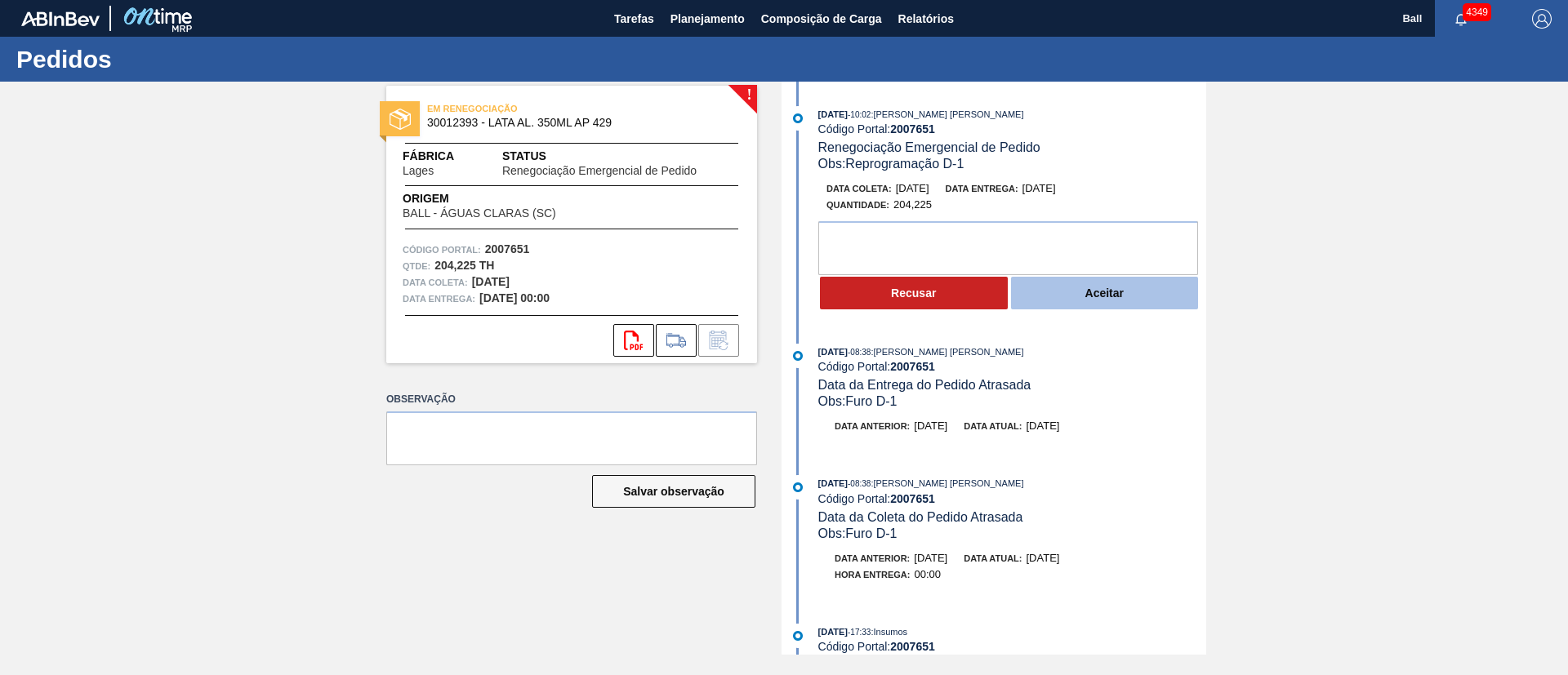
click at [1123, 298] on button "Aceitar" at bounding box center [1104, 293] width 188 height 33
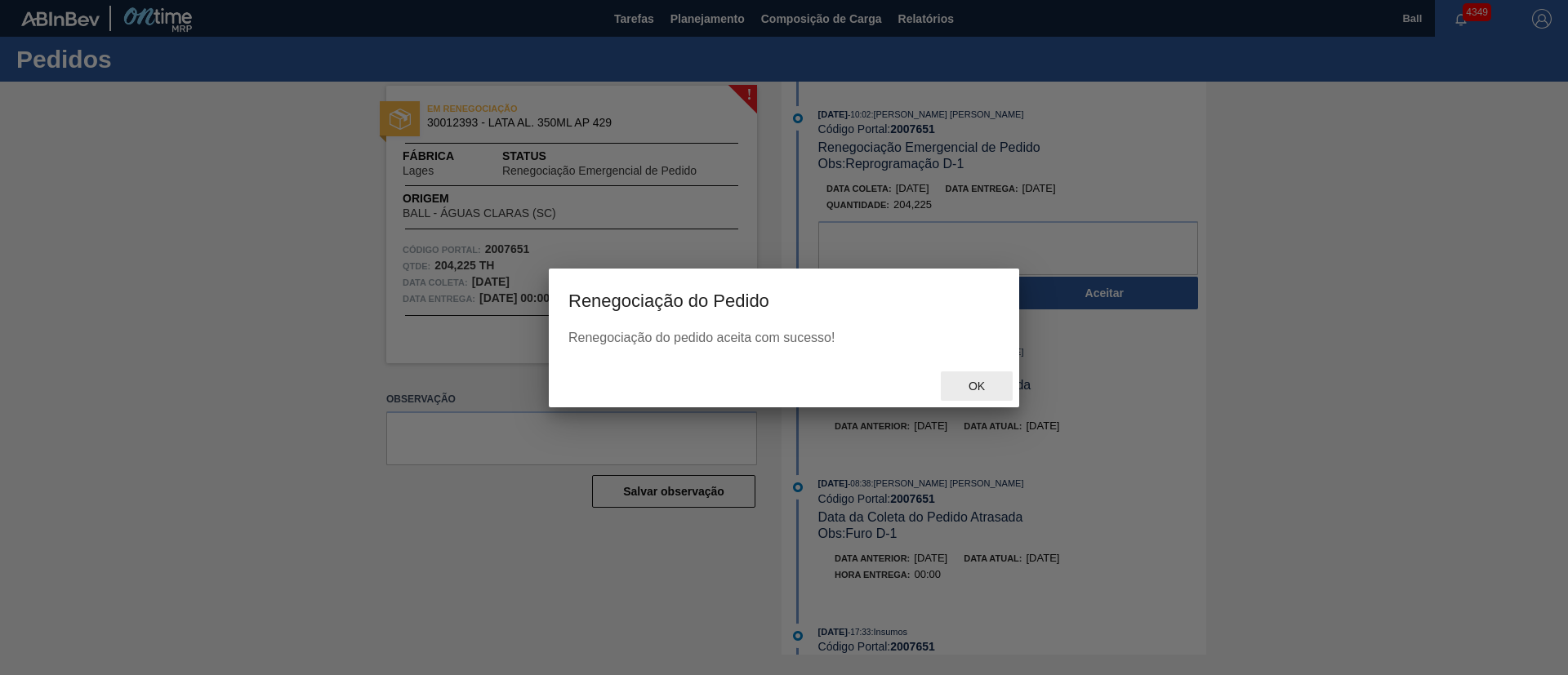
click at [972, 384] on span "Ok" at bounding box center [976, 386] width 43 height 13
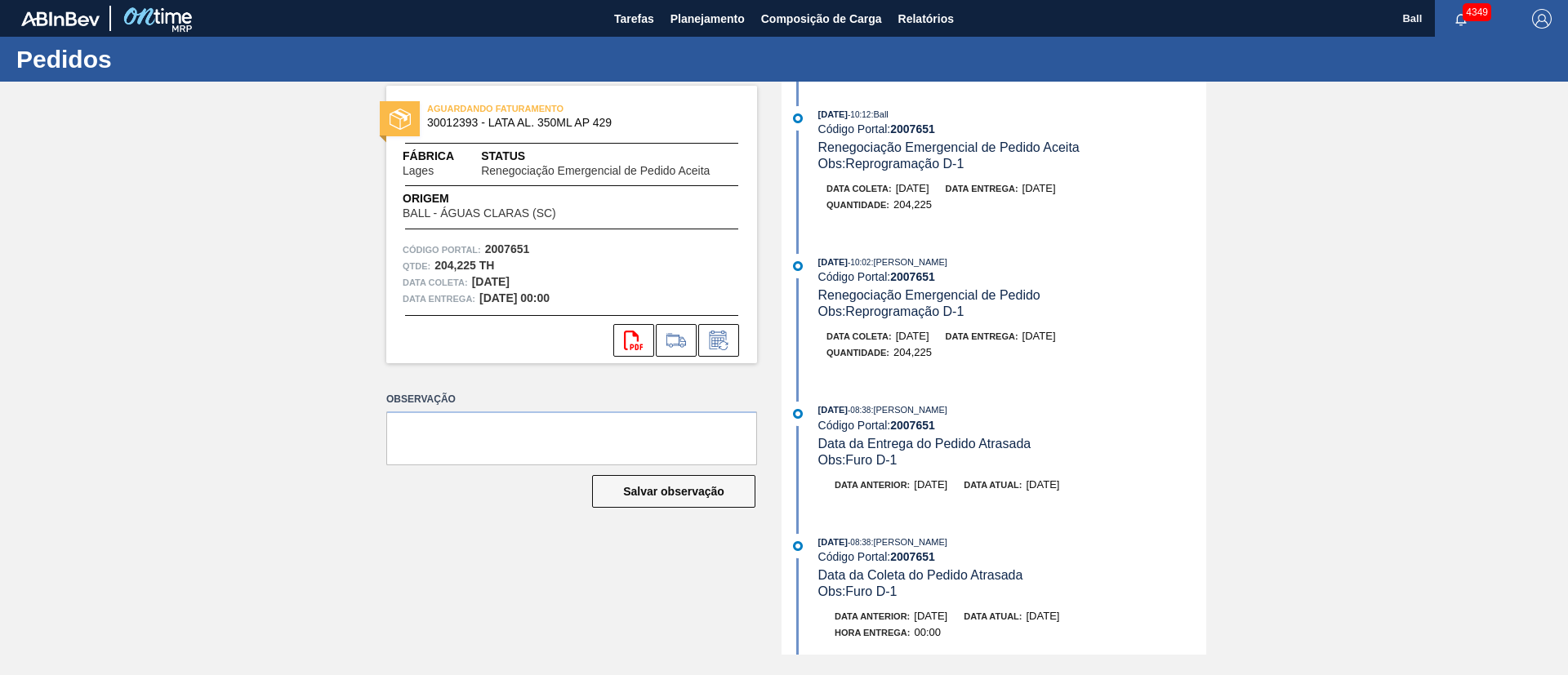
drag, startPoint x: 937, startPoint y: 138, endPoint x: 1039, endPoint y: 310, distance: 200.0
click at [1032, 257] on div "21/08/2025 - 10:12 : Ball Código Portal: 2007651 Renegociação Emergencial de Pe…" at bounding box center [996, 367] width 420 height 573
click at [1044, 338] on span "[DATE]" at bounding box center [1038, 335] width 33 height 12
